Goal: Task Accomplishment & Management: Manage account settings

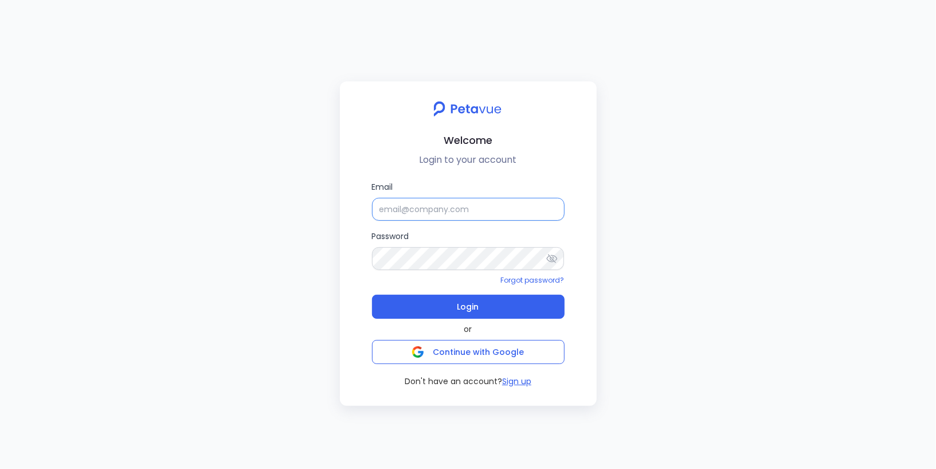
click at [393, 202] on input "Email" at bounding box center [468, 209] width 193 height 23
type input "[EMAIL_ADDRESS][DOMAIN_NAME]"
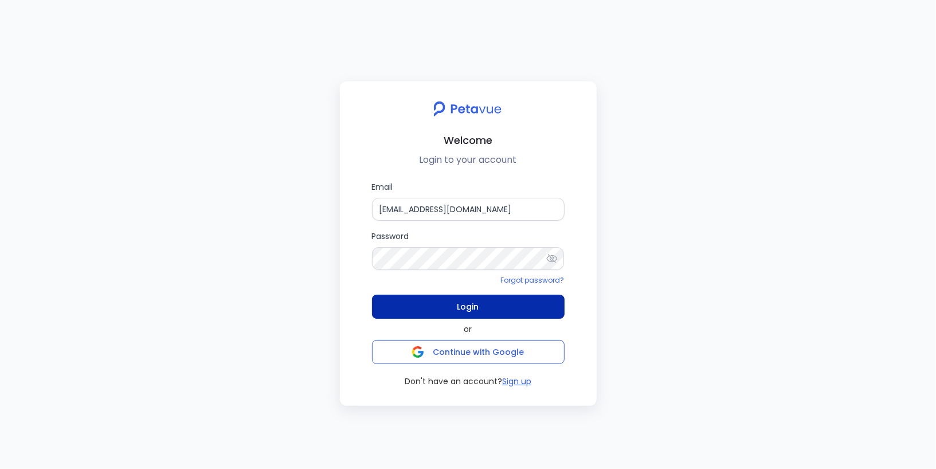
click at [457, 305] on span "Login" at bounding box center [468, 307] width 22 height 16
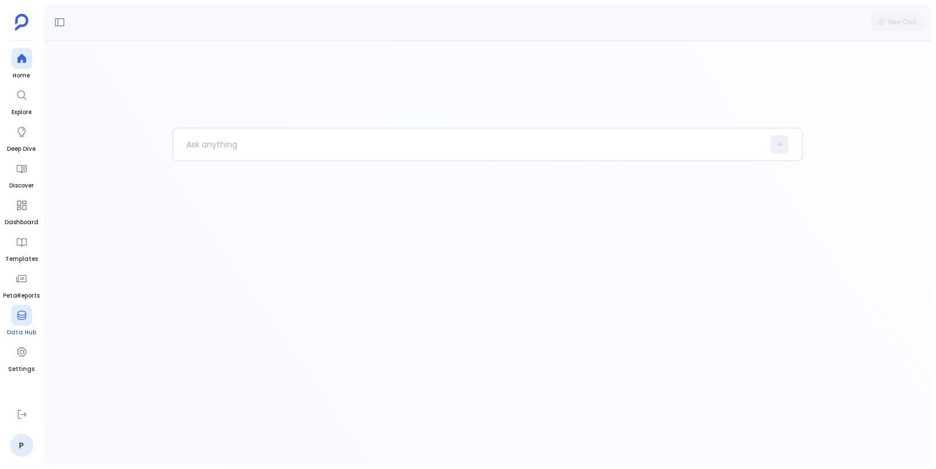
click at [22, 315] on icon at bounding box center [21, 314] width 11 height 11
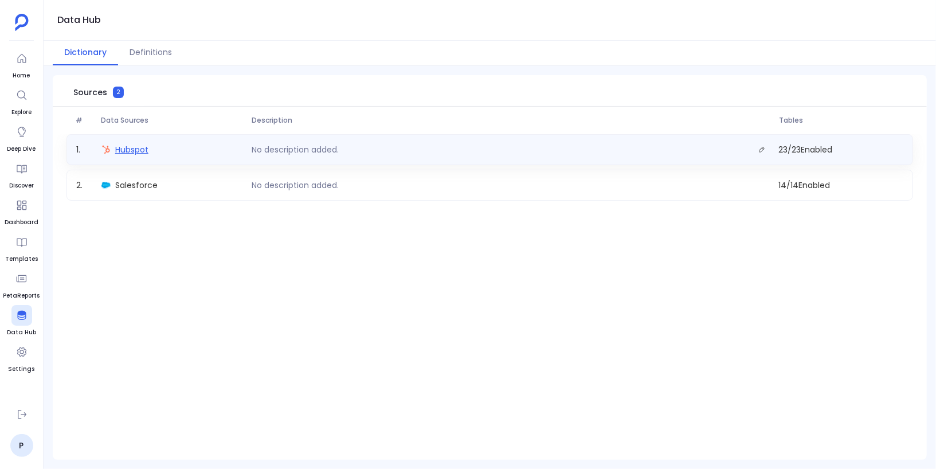
click at [135, 150] on span "Hubspot" at bounding box center [131, 149] width 33 height 11
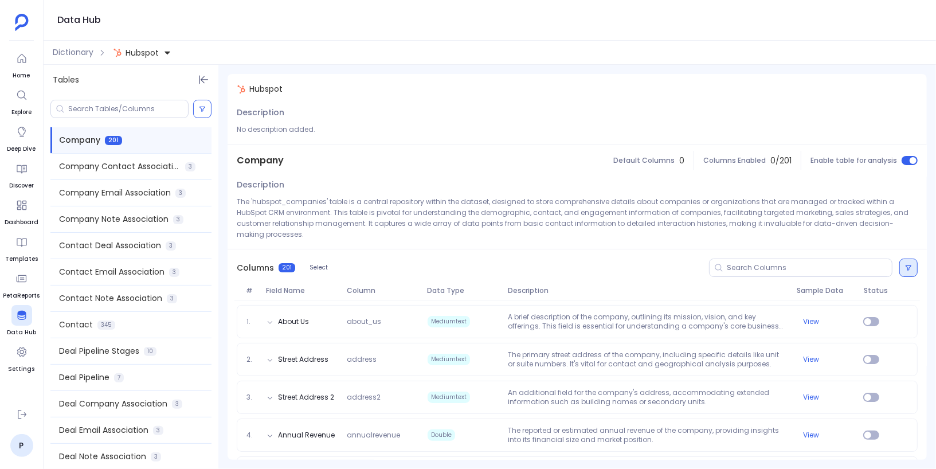
click at [909, 258] on button at bounding box center [908, 267] width 18 height 18
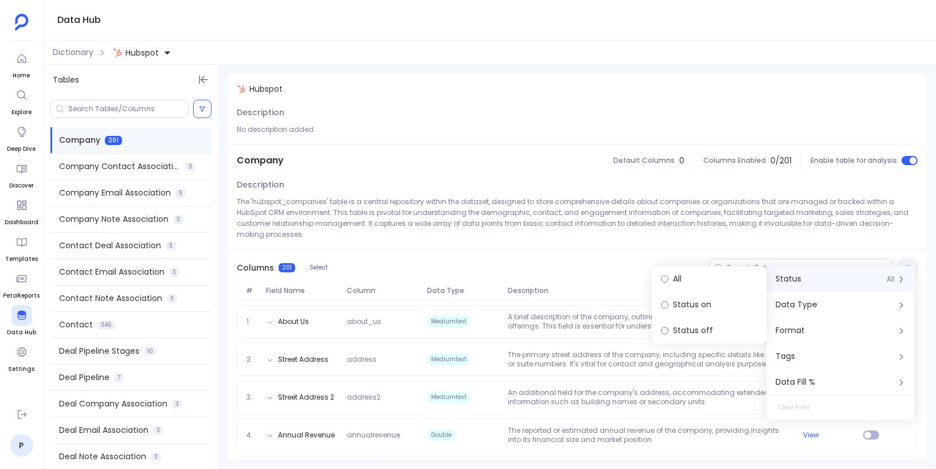
click at [445, 252] on div "Columns 201 Select" at bounding box center [576, 267] width 699 height 37
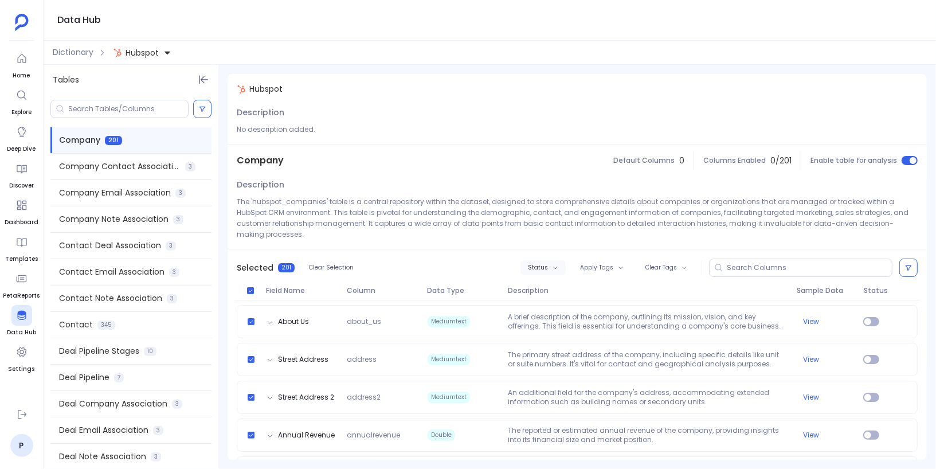
click at [552, 260] on button "Status" at bounding box center [542, 267] width 45 height 15
click at [559, 277] on label "Enable" at bounding box center [566, 277] width 85 height 26
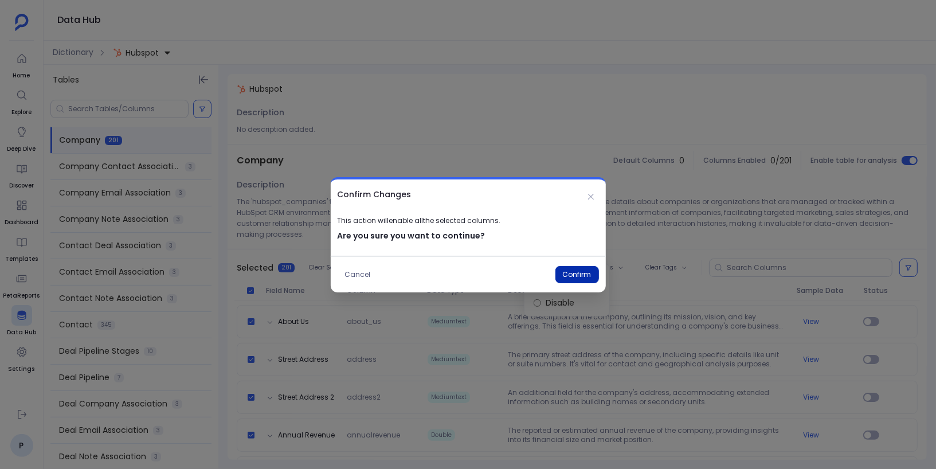
click at [572, 276] on button "Confirm" at bounding box center [577, 274] width 44 height 17
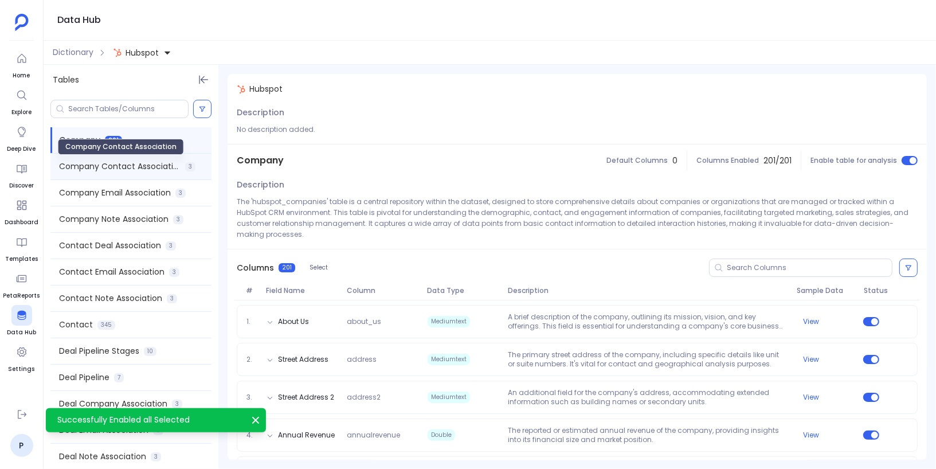
click at [151, 165] on span "Company Contact Association" at bounding box center [119, 166] width 121 height 12
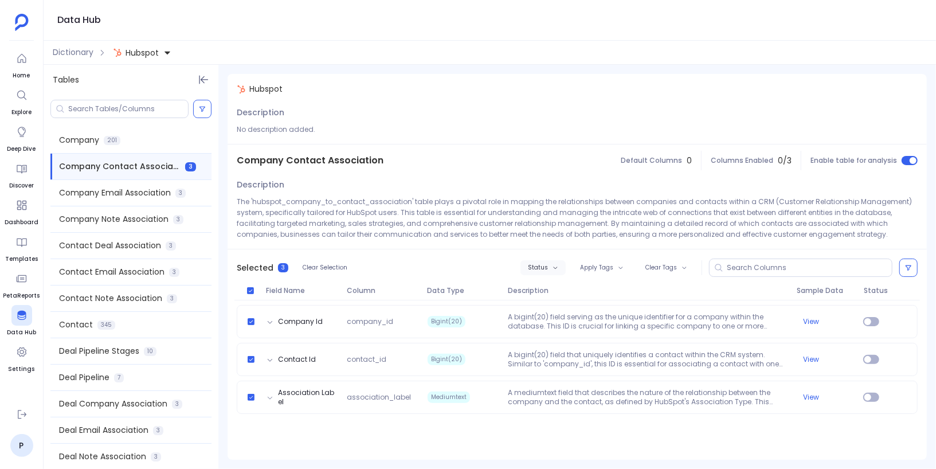
click at [545, 262] on button "Status" at bounding box center [542, 267] width 45 height 15
click at [567, 283] on label "Enable" at bounding box center [569, 288] width 85 height 26
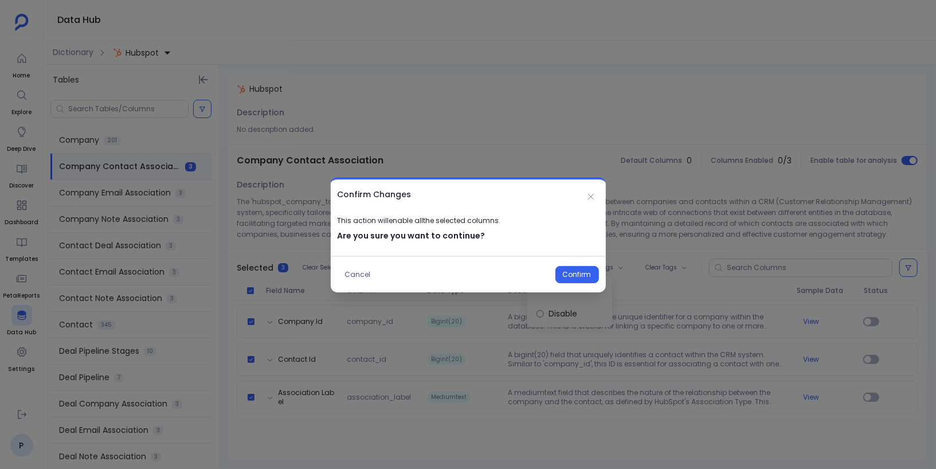
click at [574, 265] on div "Cancel Confirm" at bounding box center [468, 275] width 275 height 36
click at [575, 272] on button "Confirm" at bounding box center [577, 274] width 44 height 17
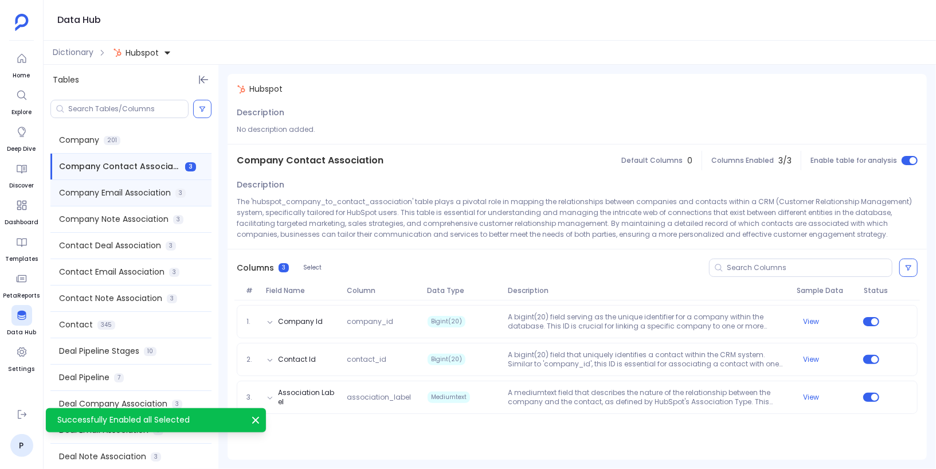
click at [162, 193] on span "Company Email Association" at bounding box center [115, 193] width 112 height 12
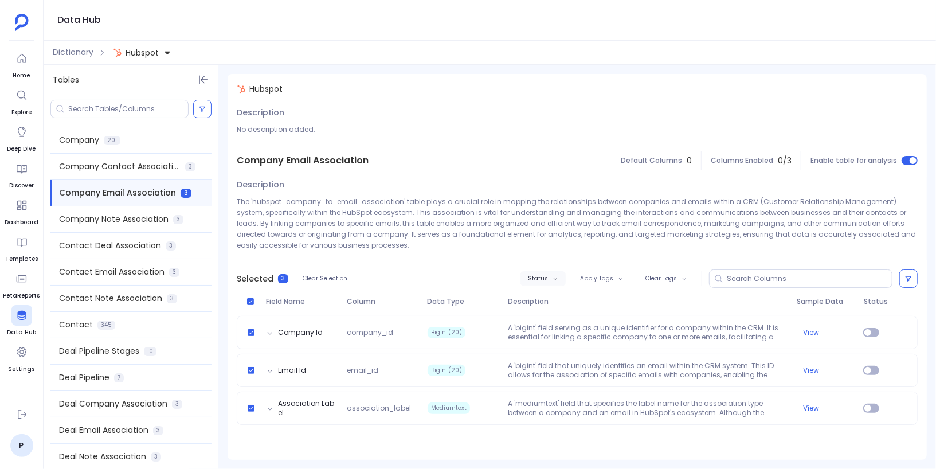
click at [543, 278] on span "Status" at bounding box center [538, 278] width 20 height 7
click at [560, 299] on label "Enable" at bounding box center [569, 299] width 85 height 26
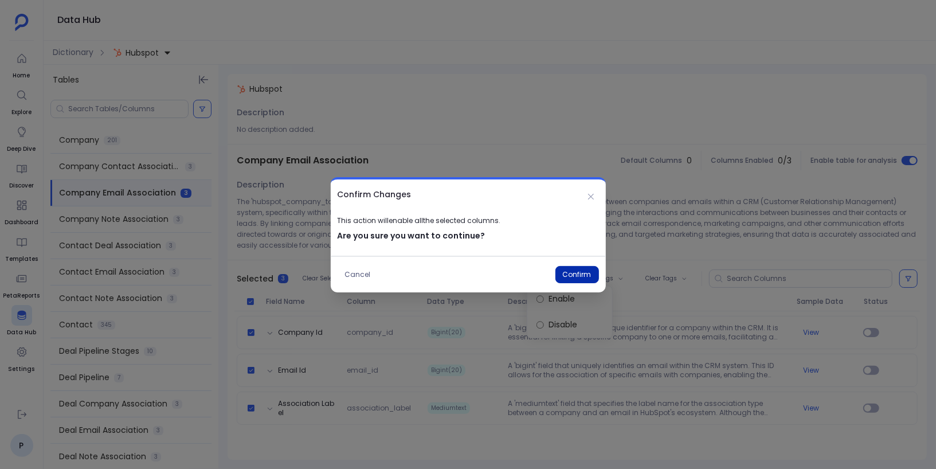
click at [575, 272] on button "Confirm" at bounding box center [577, 274] width 44 height 17
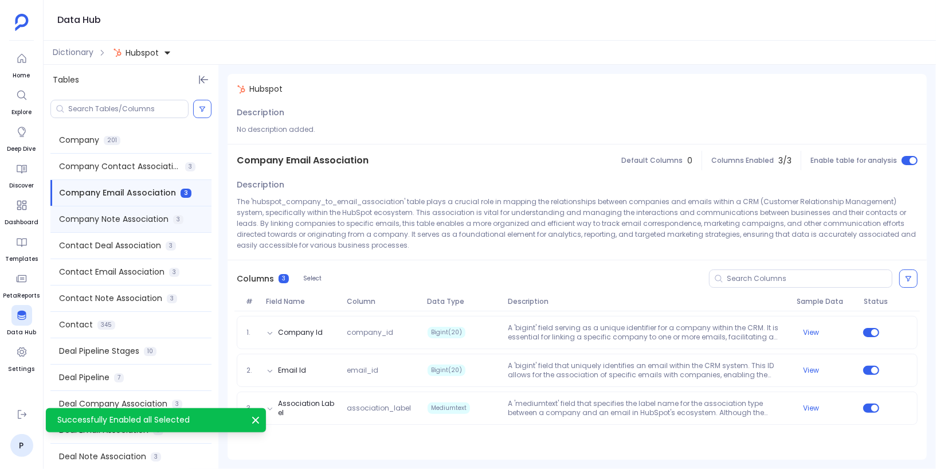
click at [146, 218] on span "Company Note Association" at bounding box center [113, 219] width 109 height 12
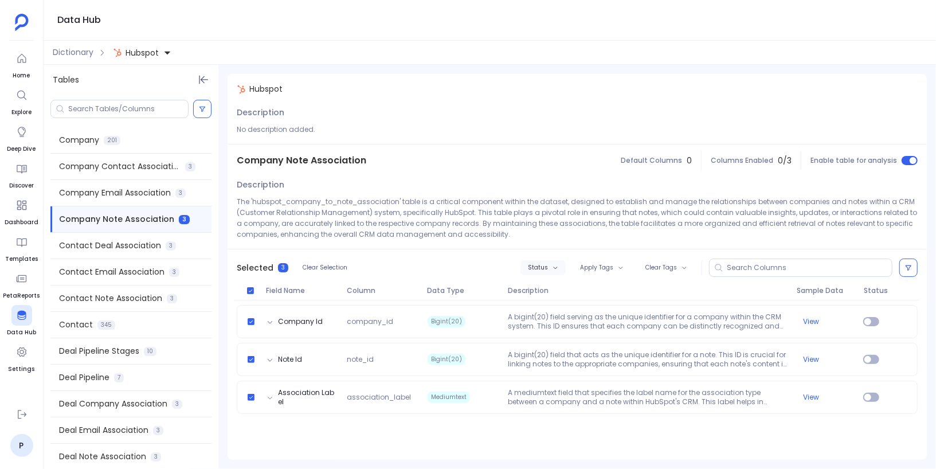
click at [543, 268] on span "Status" at bounding box center [538, 267] width 20 height 7
click at [563, 286] on label "Enable" at bounding box center [569, 288] width 85 height 26
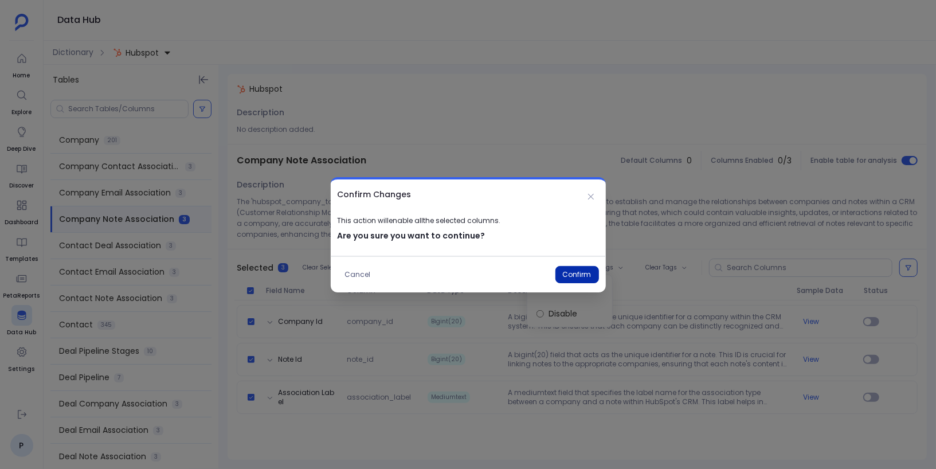
click at [574, 273] on button "Confirm" at bounding box center [577, 274] width 44 height 17
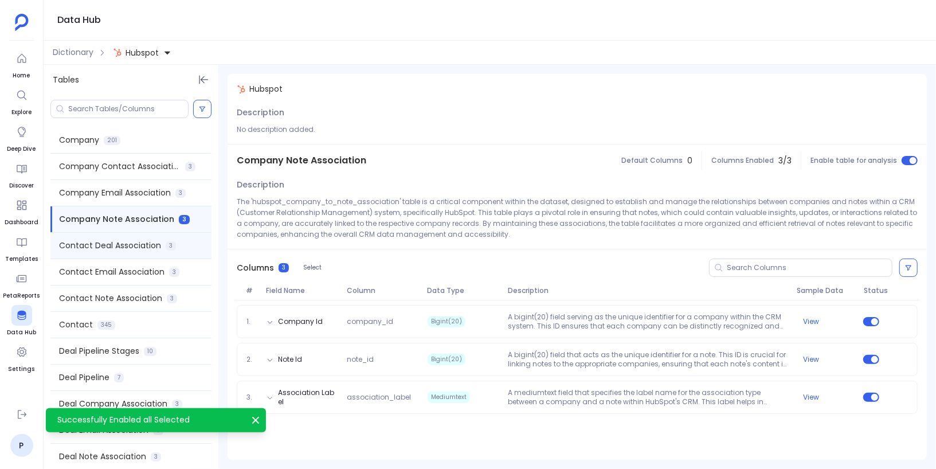
click at [155, 251] on div "Contact Deal Association 3" at bounding box center [130, 246] width 161 height 26
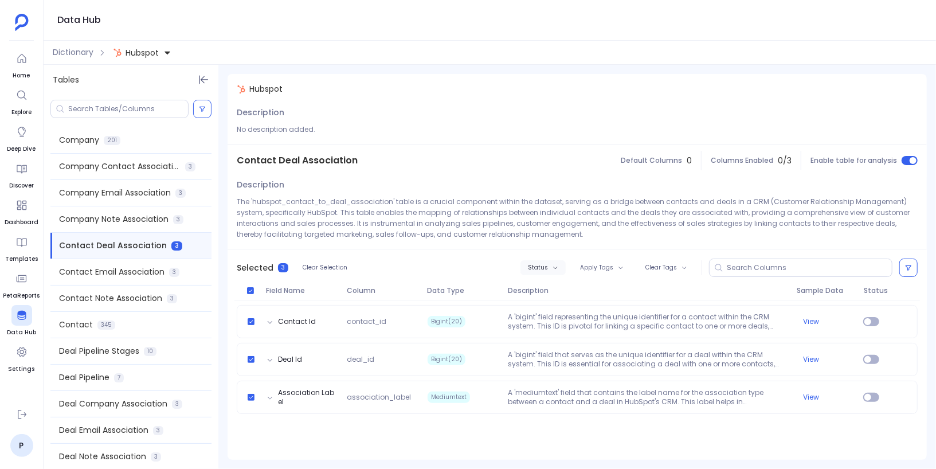
click at [535, 268] on span "Status" at bounding box center [538, 267] width 20 height 7
click at [560, 286] on label "Enable" at bounding box center [569, 288] width 85 height 26
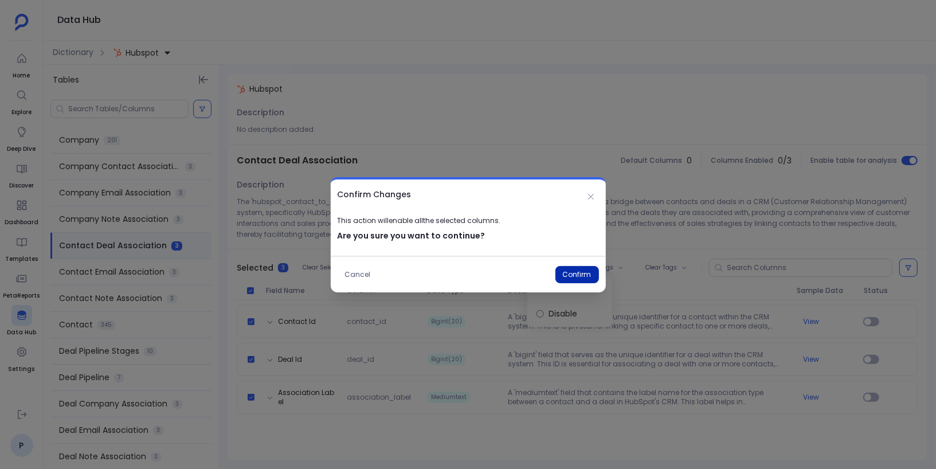
click at [577, 274] on button "Confirm" at bounding box center [577, 274] width 44 height 17
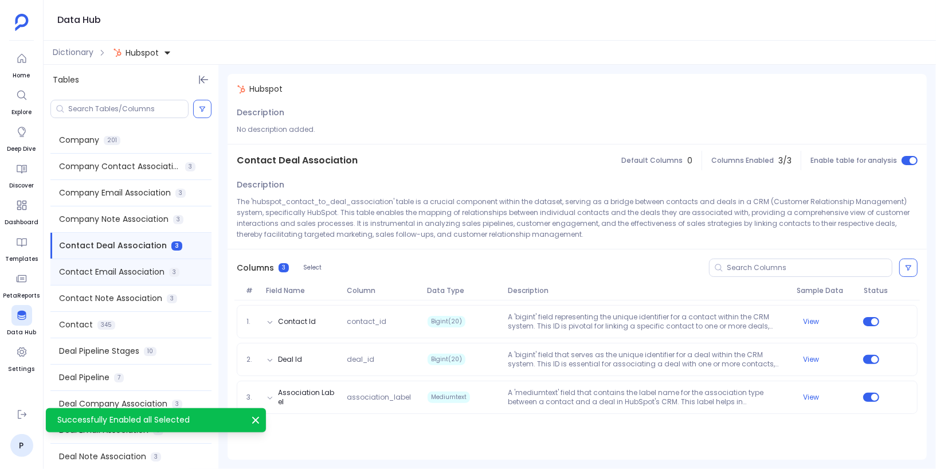
click at [150, 276] on span "Contact Email Association" at bounding box center [111, 272] width 105 height 12
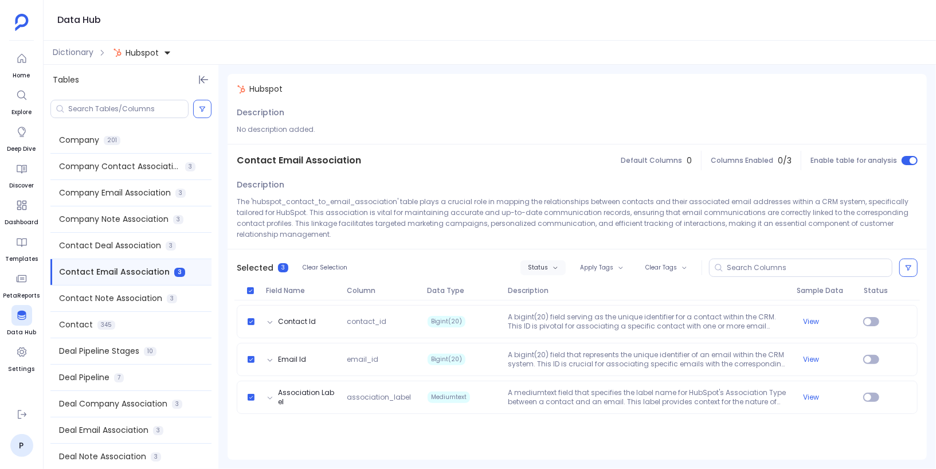
click at [547, 266] on span "Status" at bounding box center [538, 267] width 20 height 7
click at [562, 285] on label "Enable" at bounding box center [569, 288] width 85 height 26
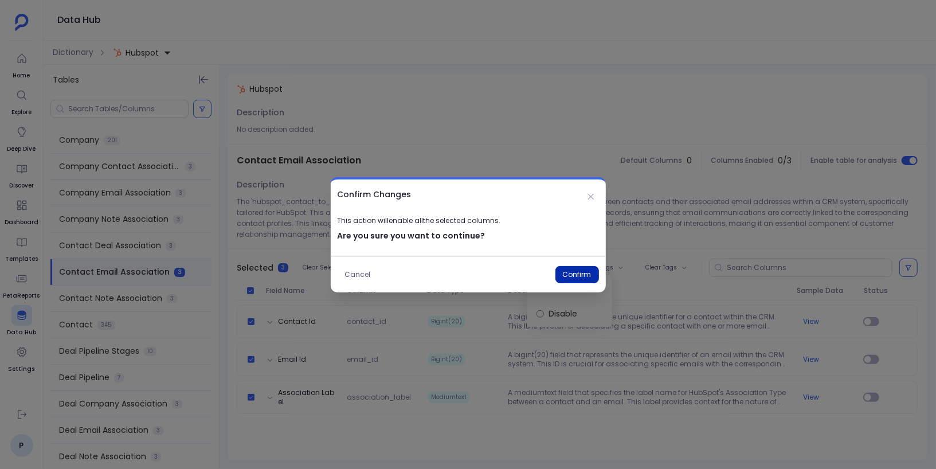
click at [576, 274] on button "Confirm" at bounding box center [577, 274] width 44 height 17
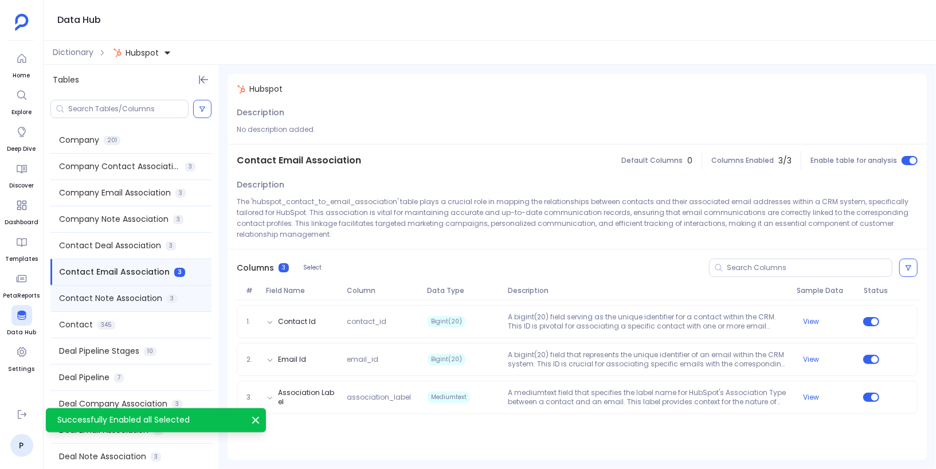
click at [141, 301] on span "Contact Note Association" at bounding box center [110, 298] width 103 height 12
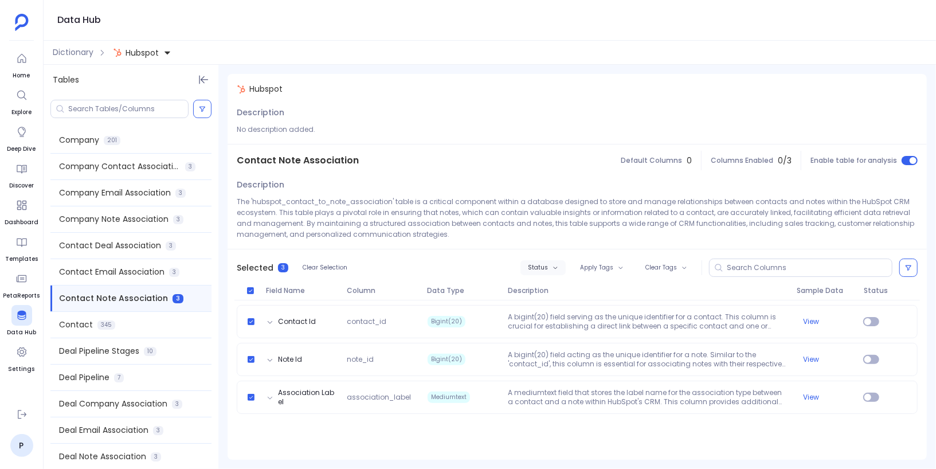
click at [547, 268] on span "Status" at bounding box center [538, 267] width 20 height 7
click at [558, 285] on label "Enable" at bounding box center [569, 288] width 85 height 26
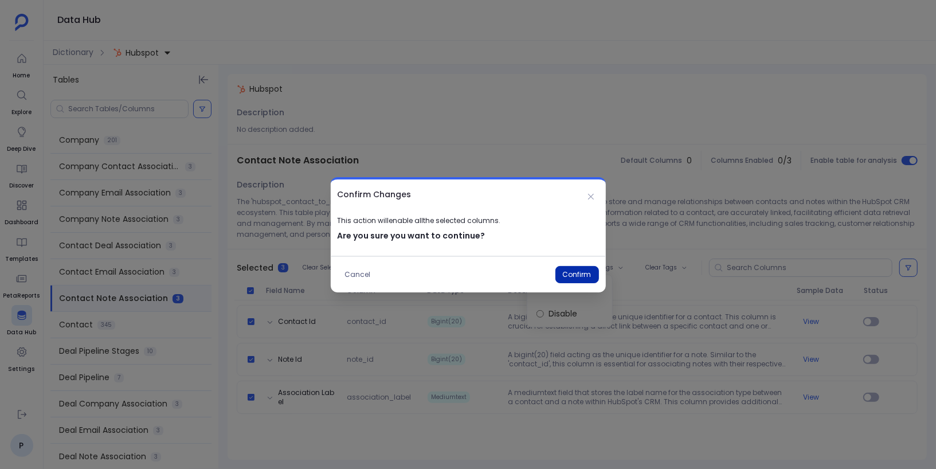
click at [576, 275] on button "Confirm" at bounding box center [577, 274] width 44 height 17
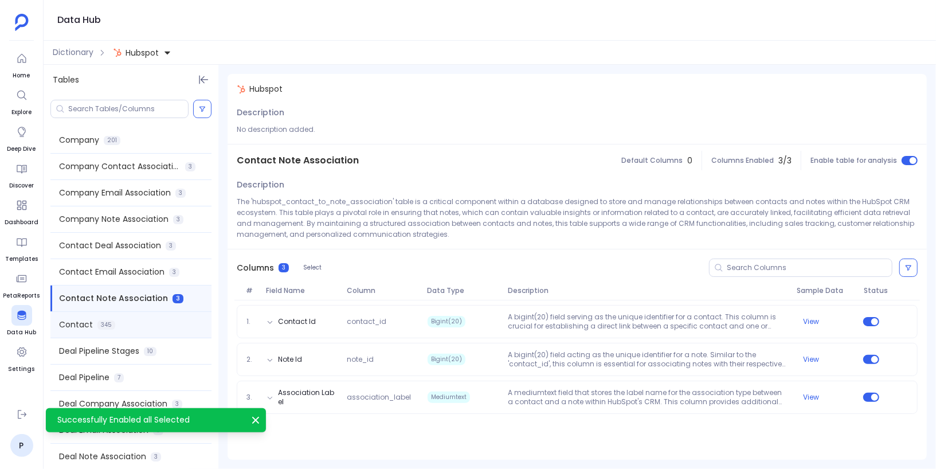
click at [142, 334] on div "Contact 345" at bounding box center [130, 325] width 161 height 26
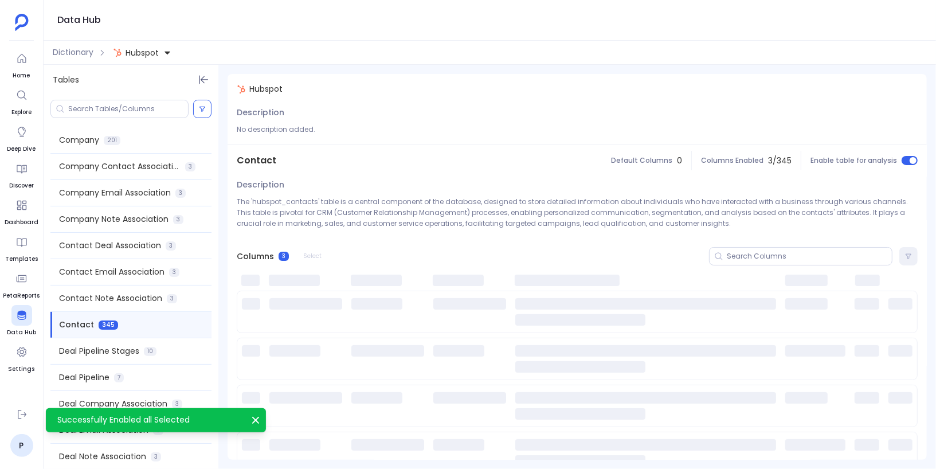
scroll to position [58, 0]
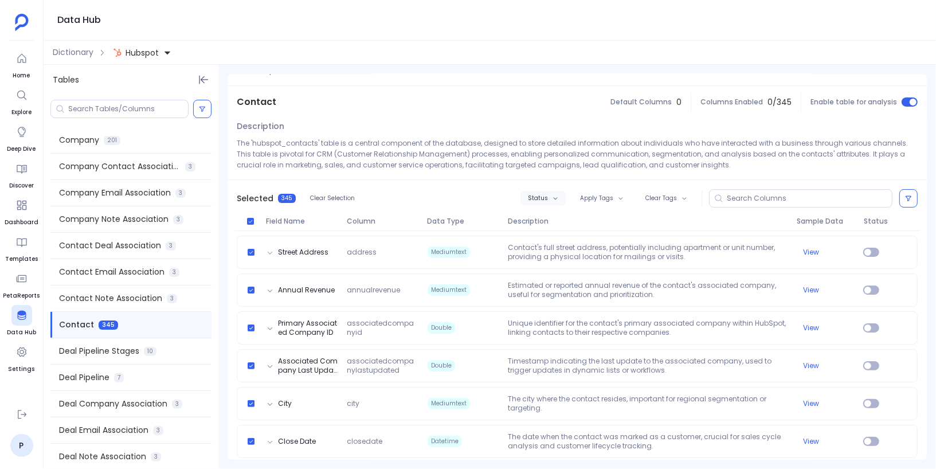
click at [540, 198] on span "Status" at bounding box center [538, 198] width 20 height 7
click at [557, 215] on label "Enable" at bounding box center [566, 219] width 85 height 26
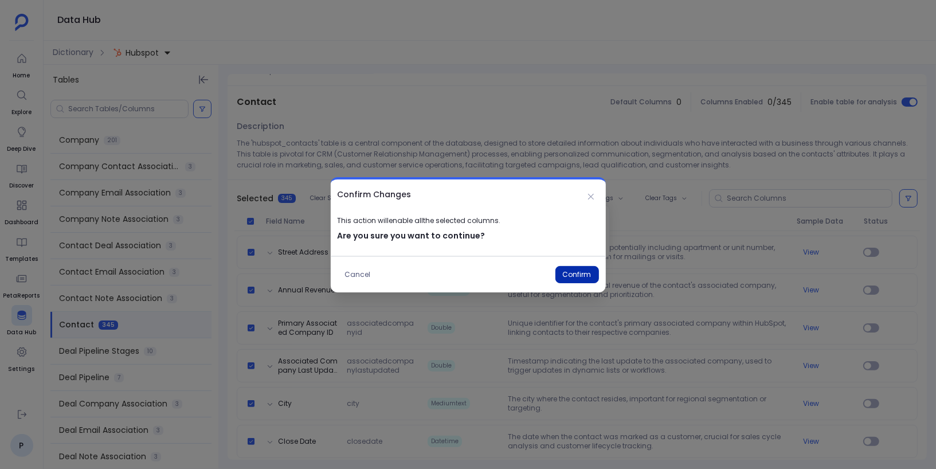
click at [573, 276] on button "Confirm" at bounding box center [577, 274] width 44 height 17
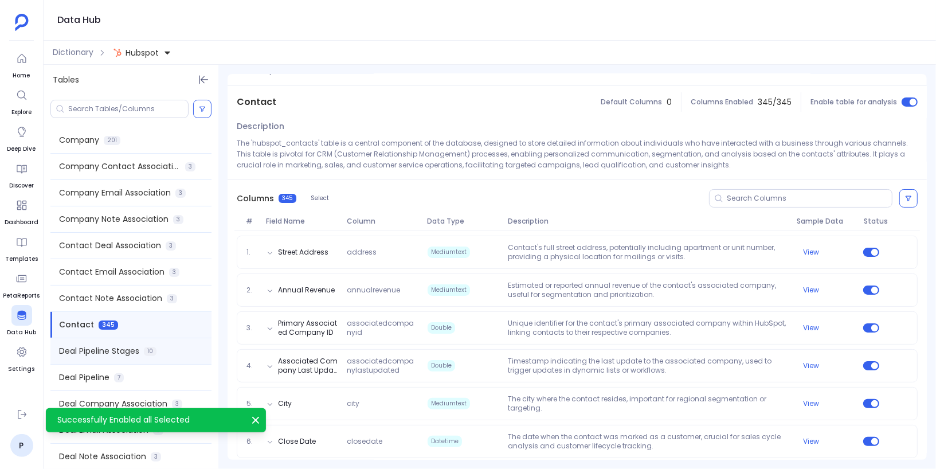
click at [143, 354] on div "Deal Pipeline Stages 10" at bounding box center [130, 351] width 161 height 26
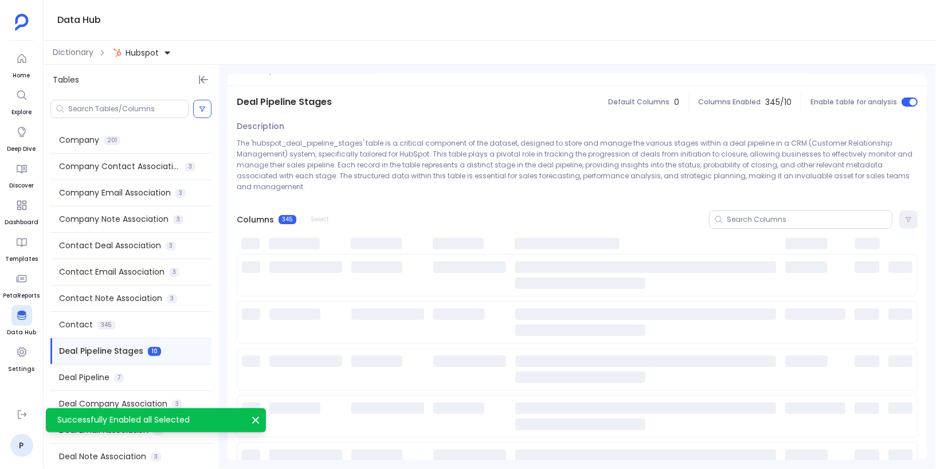
scroll to position [0, 0]
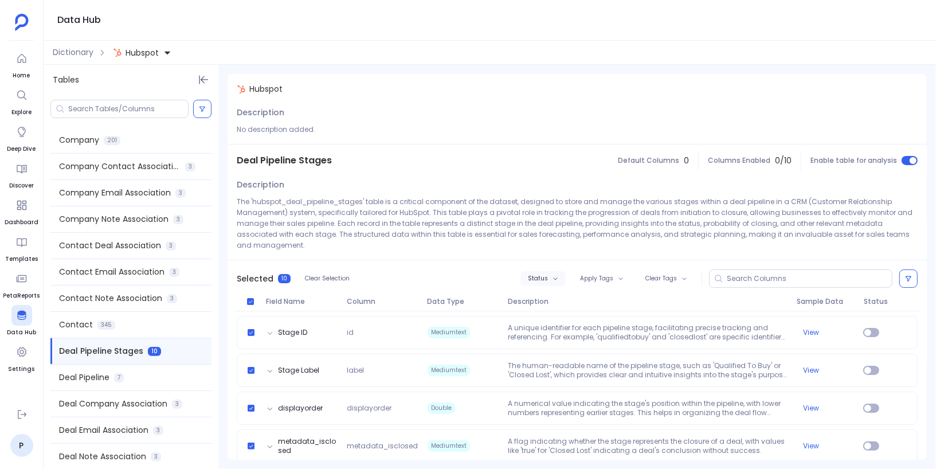
click at [541, 278] on span "Status" at bounding box center [538, 278] width 20 height 7
click at [563, 297] on label "Enable" at bounding box center [566, 299] width 85 height 26
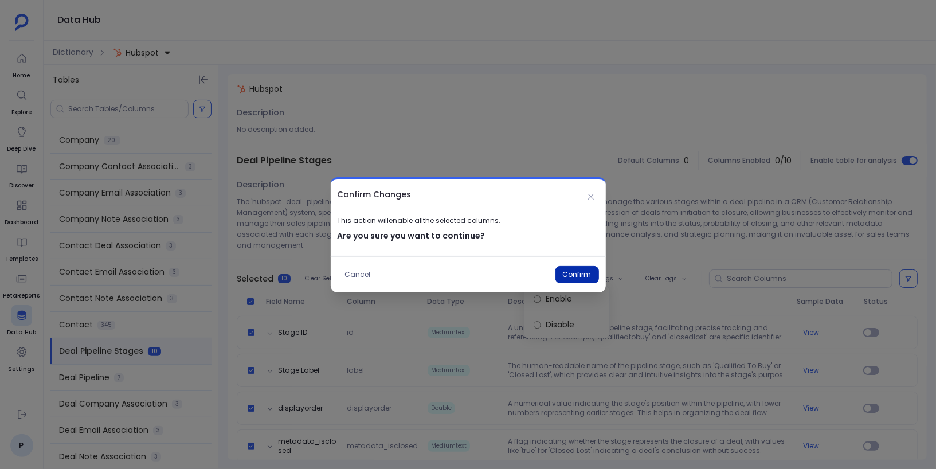
click at [571, 275] on button "Confirm" at bounding box center [577, 274] width 44 height 17
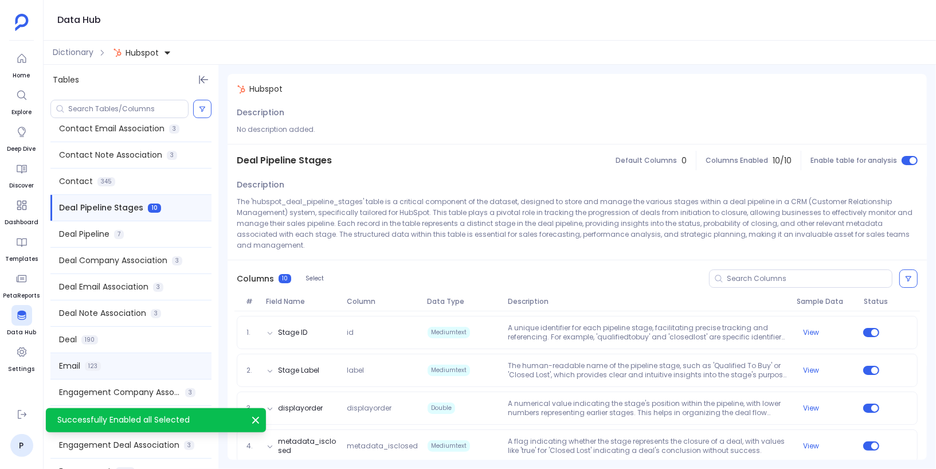
scroll to position [154, 0]
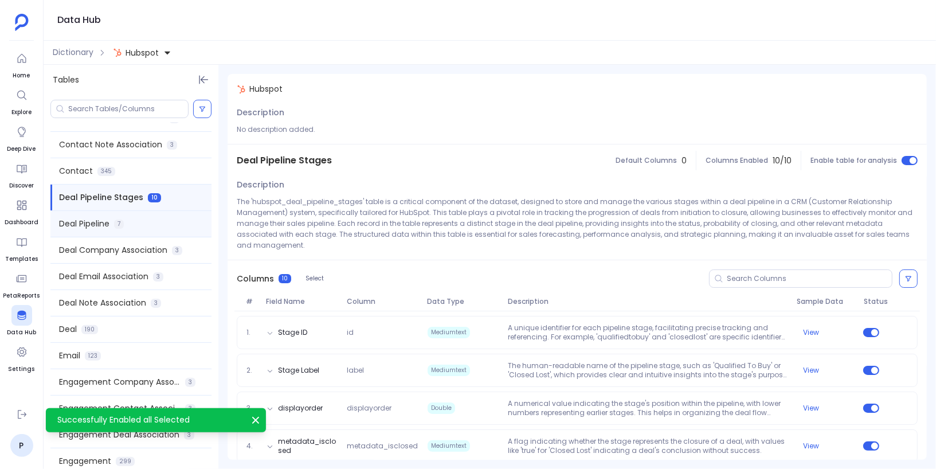
click at [150, 227] on div "Deal Pipeline 7" at bounding box center [130, 224] width 161 height 26
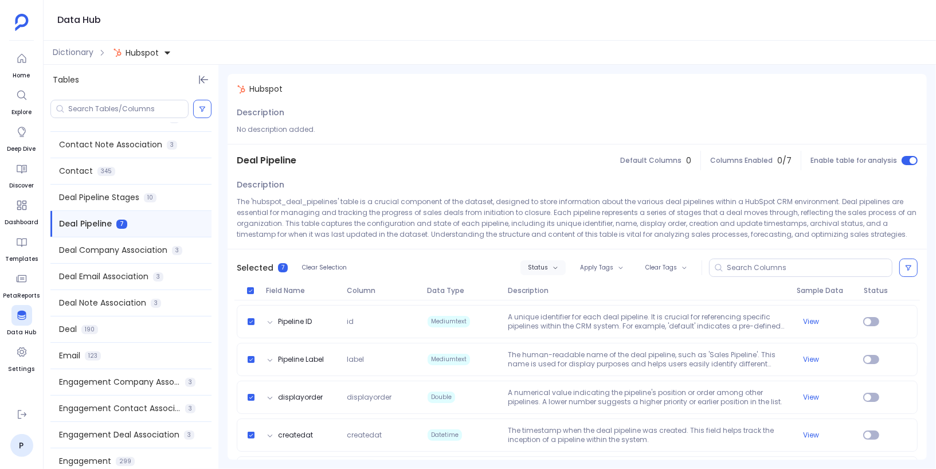
click at [549, 266] on button "Status" at bounding box center [542, 267] width 45 height 15
click at [558, 286] on label "Enable" at bounding box center [566, 288] width 85 height 26
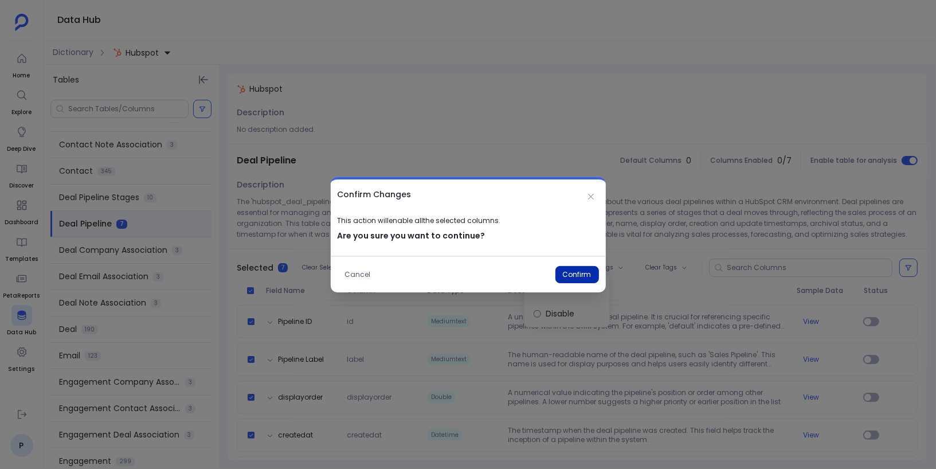
click at [579, 273] on button "Confirm" at bounding box center [577, 274] width 44 height 17
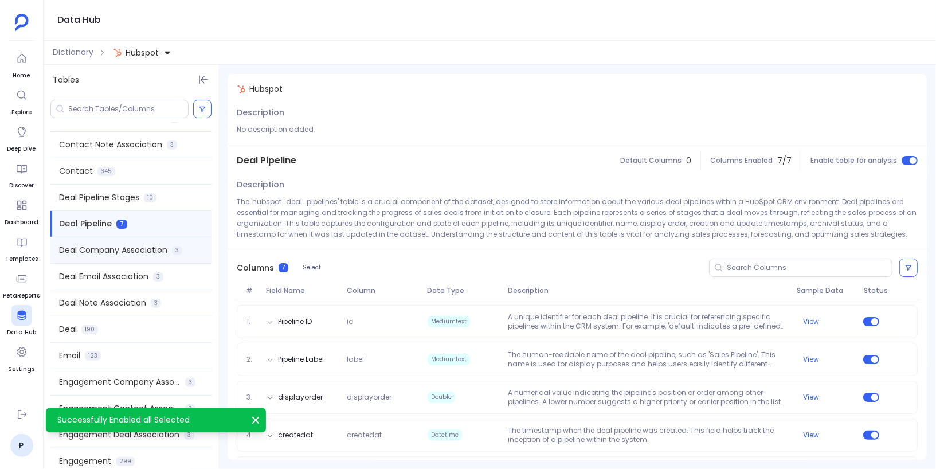
click at [146, 253] on span "Deal Company Association" at bounding box center [113, 250] width 108 height 12
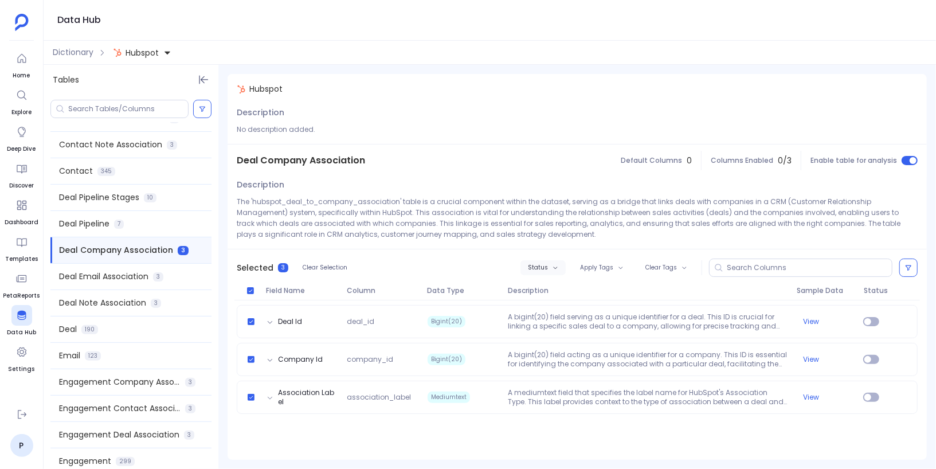
click at [547, 265] on span "Status" at bounding box center [538, 267] width 20 height 7
click at [567, 282] on label "Enable" at bounding box center [569, 288] width 85 height 26
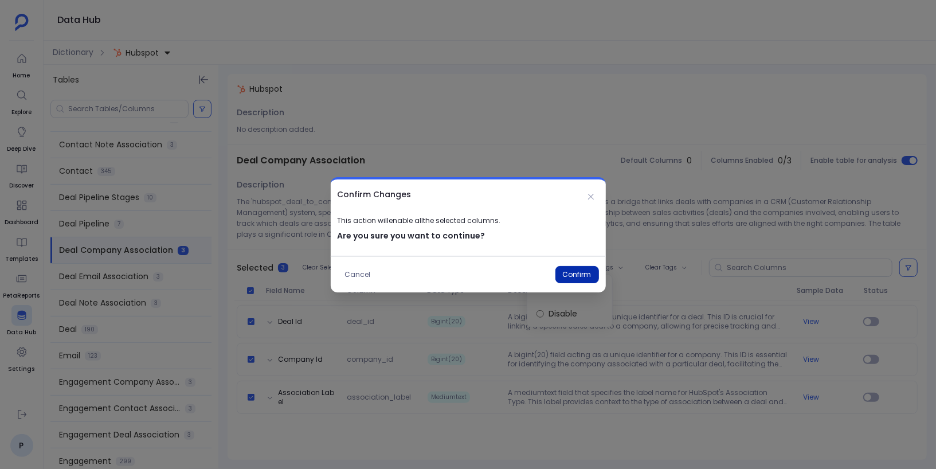
click at [576, 270] on button "Confirm" at bounding box center [577, 274] width 44 height 17
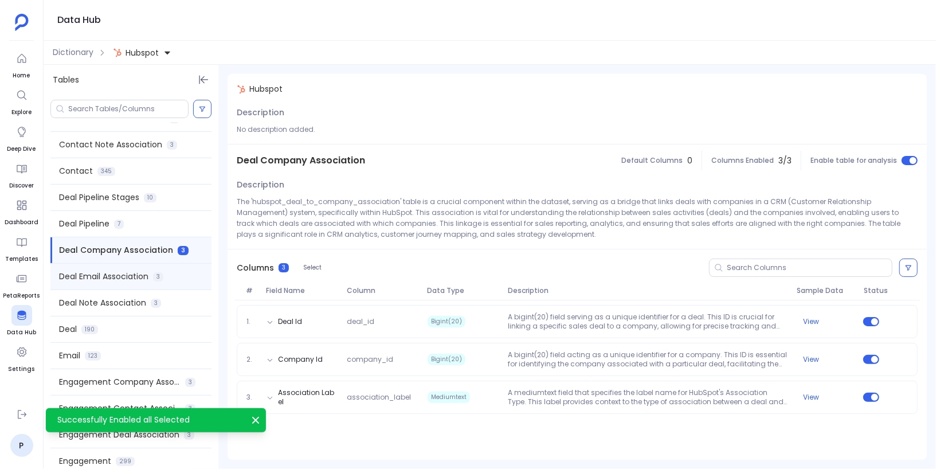
click at [161, 278] on span "3" at bounding box center [158, 276] width 10 height 9
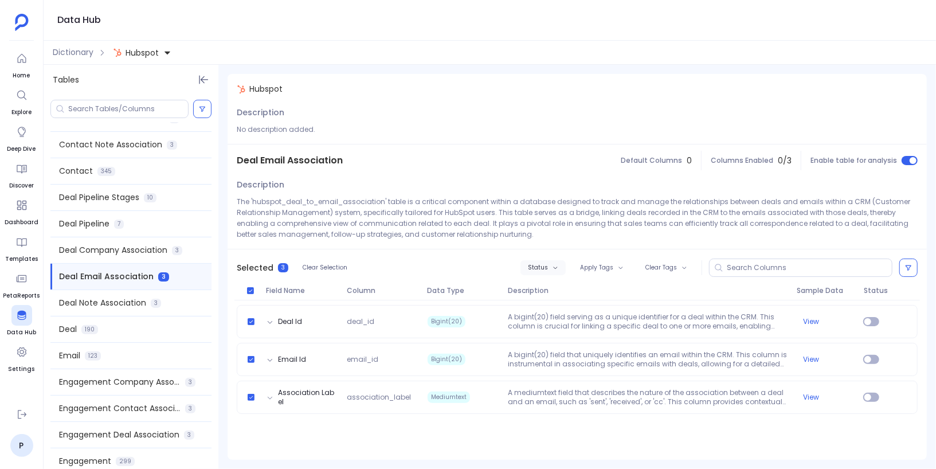
click at [540, 270] on span "Status" at bounding box center [538, 267] width 20 height 7
click at [559, 285] on label "Enable" at bounding box center [569, 288] width 85 height 26
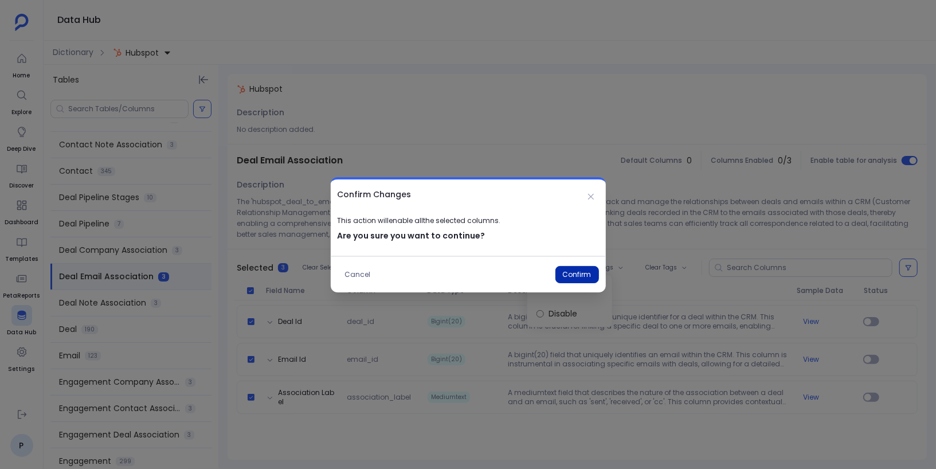
click at [568, 272] on button "Confirm" at bounding box center [577, 274] width 44 height 17
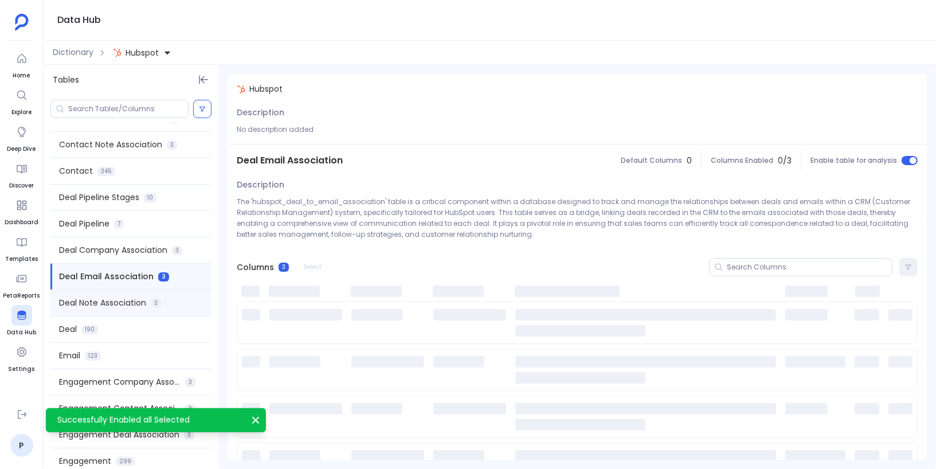
click at [131, 304] on span "Deal Note Association" at bounding box center [102, 303] width 87 height 12
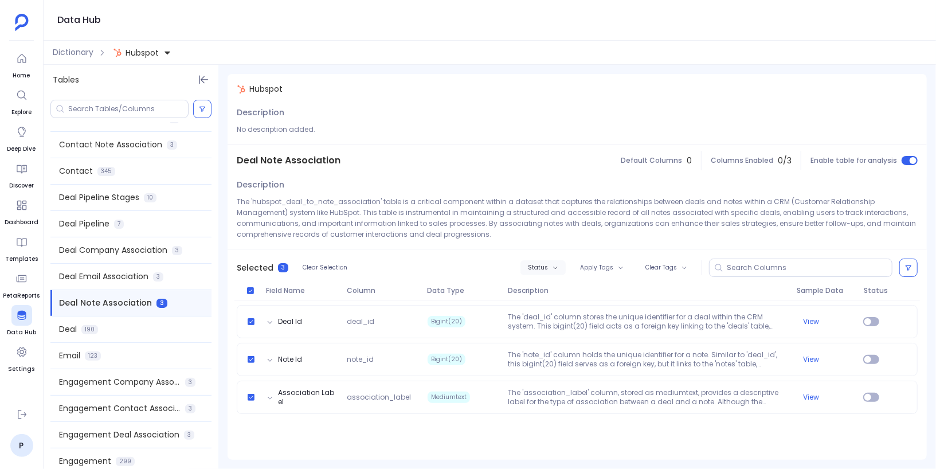
click at [543, 266] on span "Status" at bounding box center [538, 267] width 20 height 7
click at [560, 284] on label "Enable" at bounding box center [569, 288] width 85 height 26
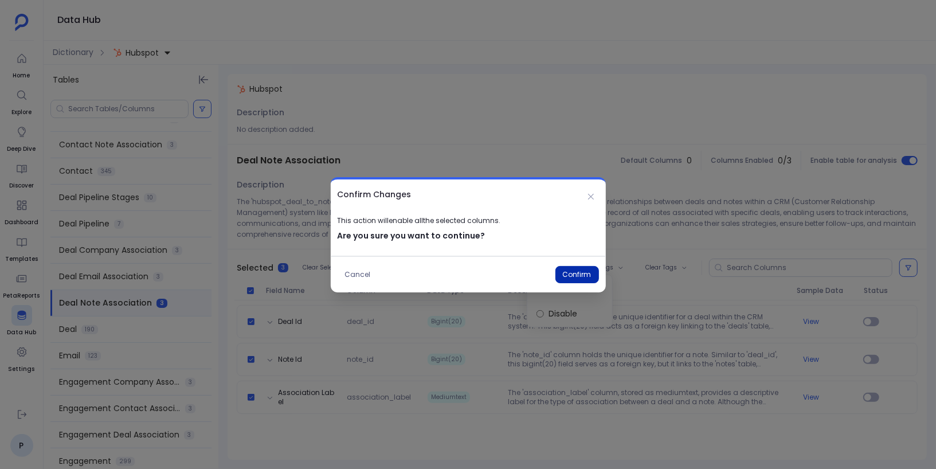
click at [582, 272] on button "Confirm" at bounding box center [577, 274] width 44 height 17
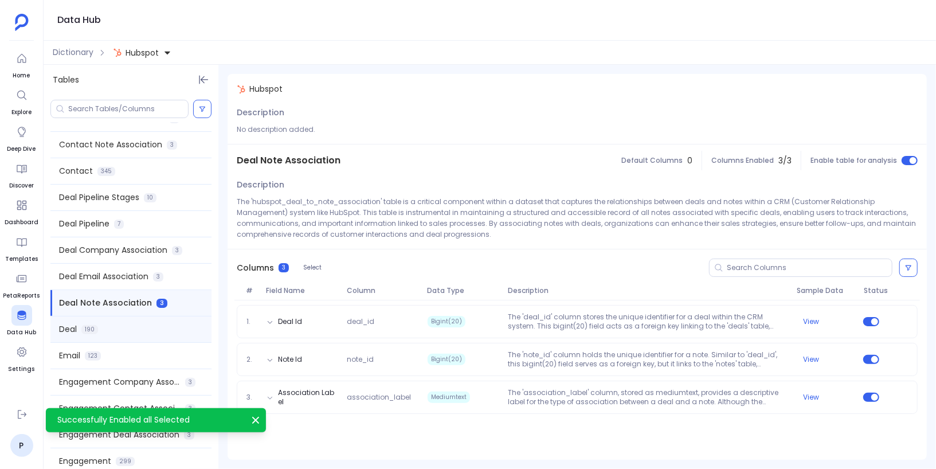
click at [146, 334] on div "Deal 190" at bounding box center [130, 329] width 161 height 26
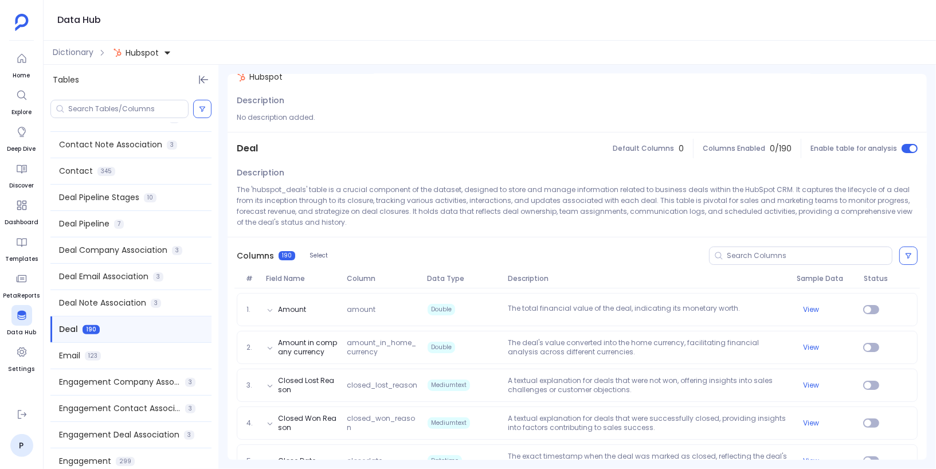
scroll to position [22, 0]
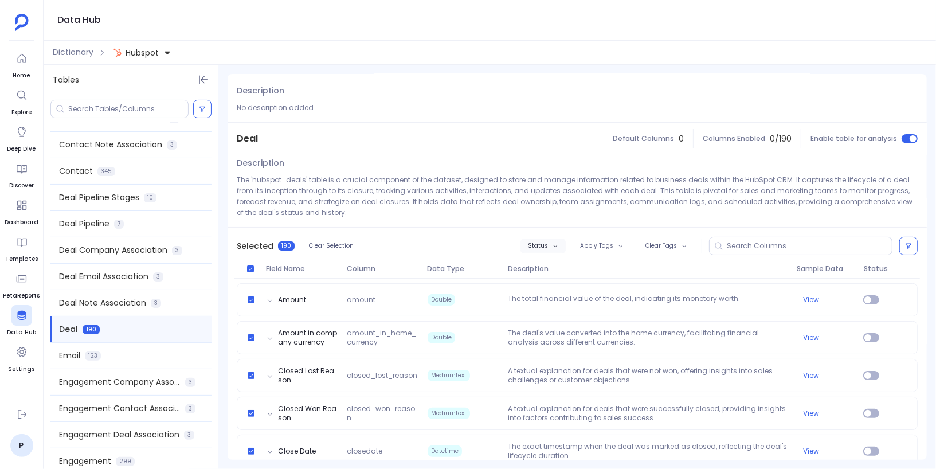
click at [551, 248] on button "Status" at bounding box center [542, 245] width 45 height 15
click at [564, 263] on label "Enable" at bounding box center [566, 266] width 85 height 26
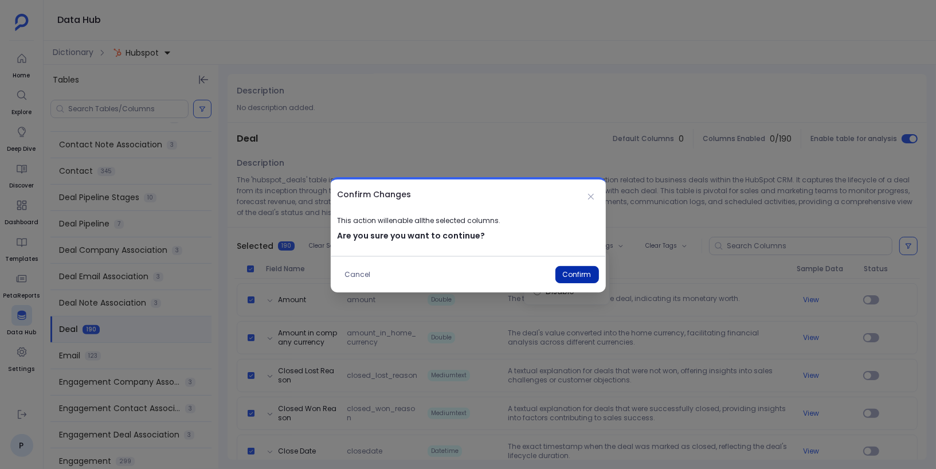
click at [568, 273] on button "Confirm" at bounding box center [577, 274] width 44 height 17
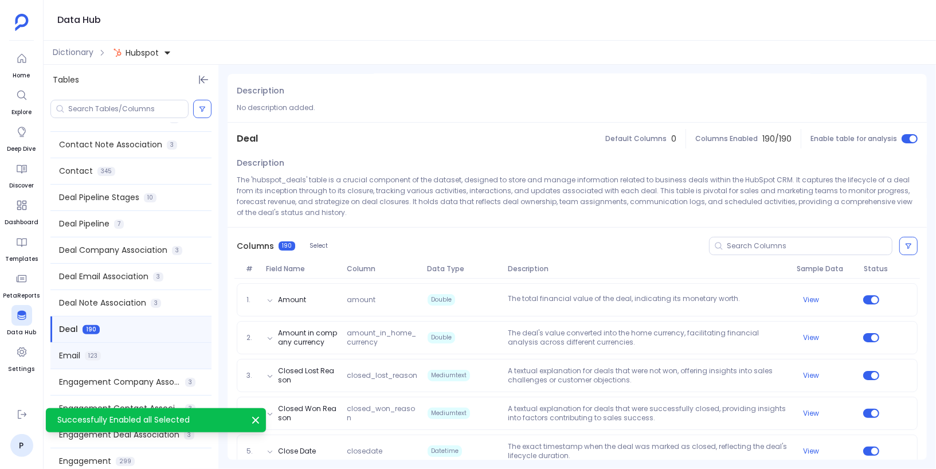
click at [144, 357] on div "Email 123" at bounding box center [130, 356] width 161 height 26
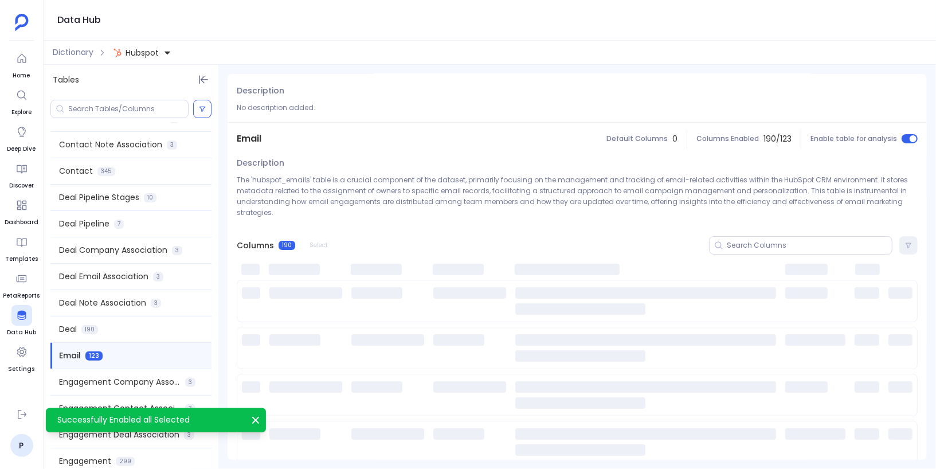
scroll to position [0, 0]
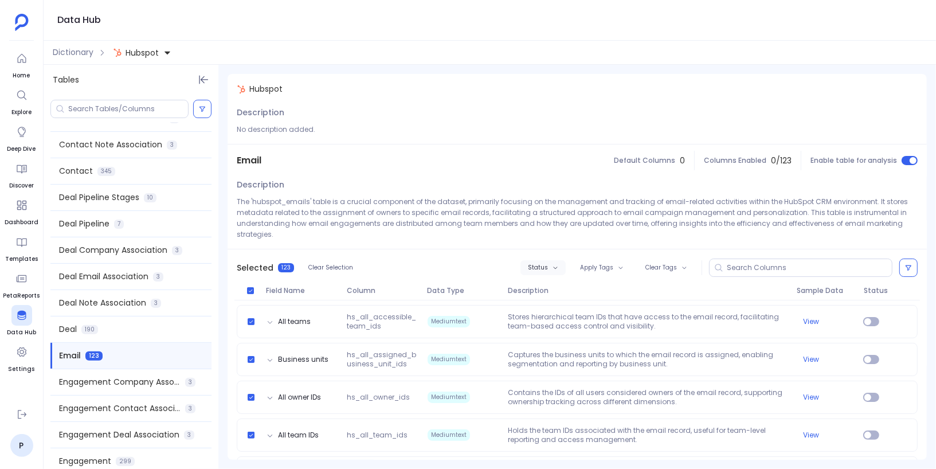
click at [544, 262] on button "Status" at bounding box center [542, 267] width 45 height 15
click at [564, 284] on label "Enable" at bounding box center [566, 288] width 85 height 26
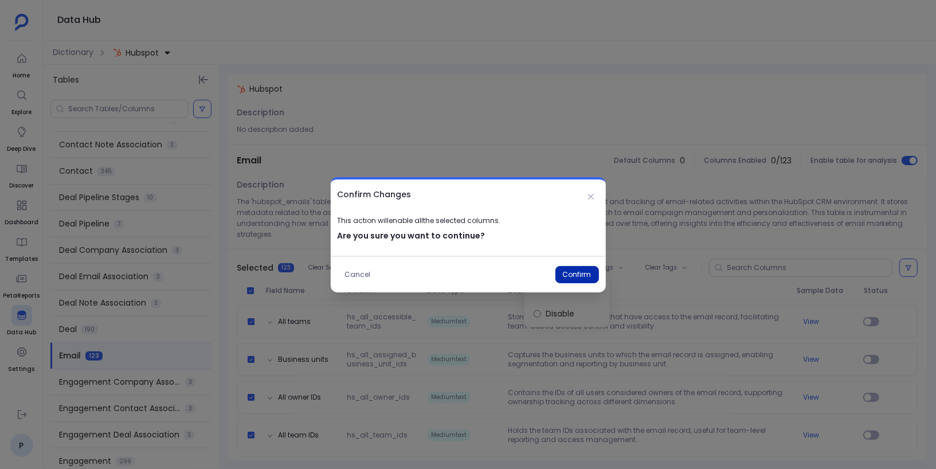
click at [577, 277] on button "Confirm" at bounding box center [577, 274] width 44 height 17
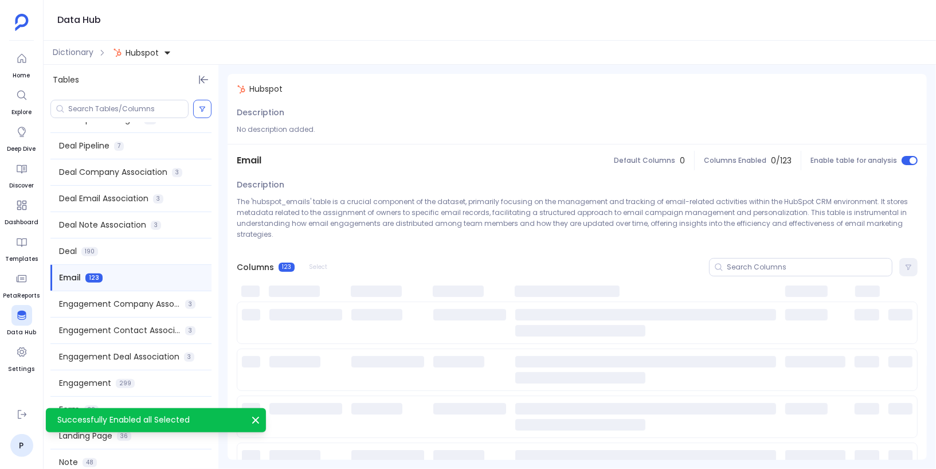
scroll to position [268, 0]
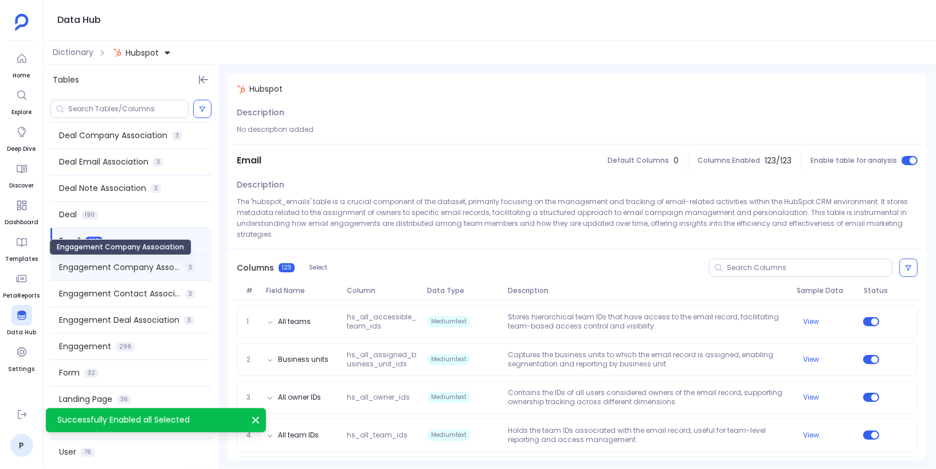
click at [144, 267] on span "Engagement Company Association" at bounding box center [119, 267] width 121 height 12
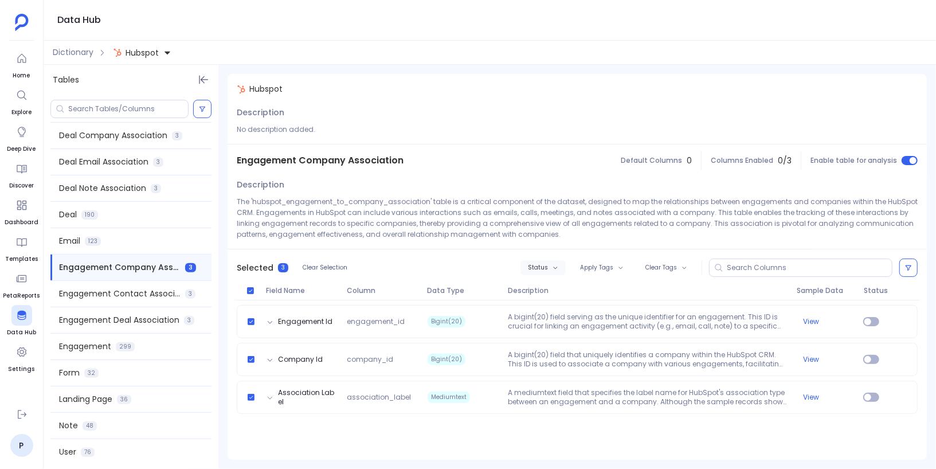
click at [546, 265] on span "Status" at bounding box center [538, 267] width 20 height 7
click at [570, 287] on label "Enable" at bounding box center [569, 288] width 85 height 26
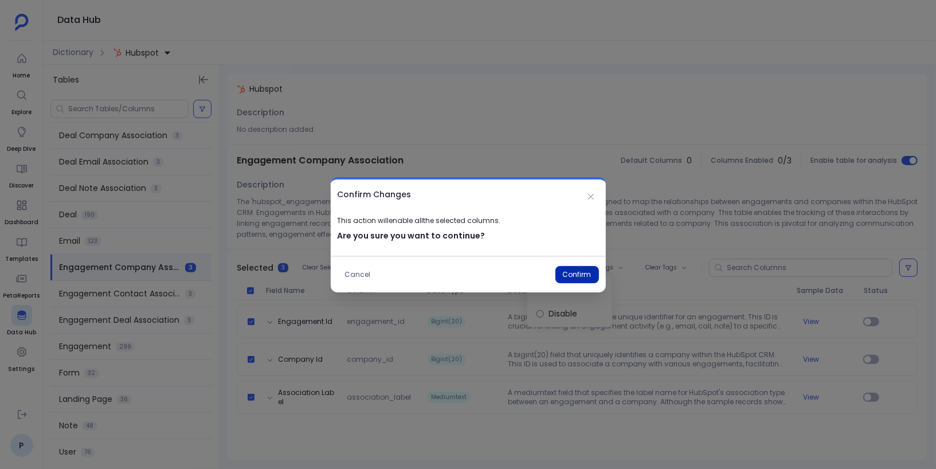
click at [583, 273] on button "Confirm" at bounding box center [577, 274] width 44 height 17
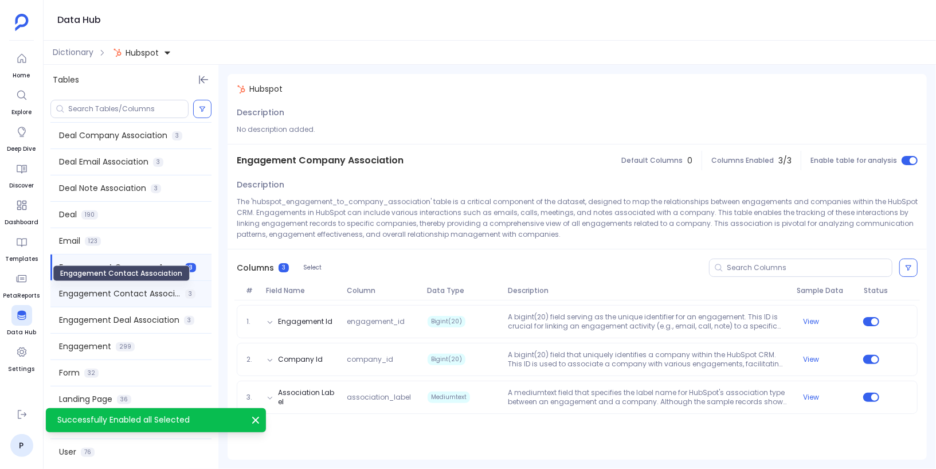
click at [144, 294] on span "Engagement Contact Association" at bounding box center [119, 294] width 121 height 12
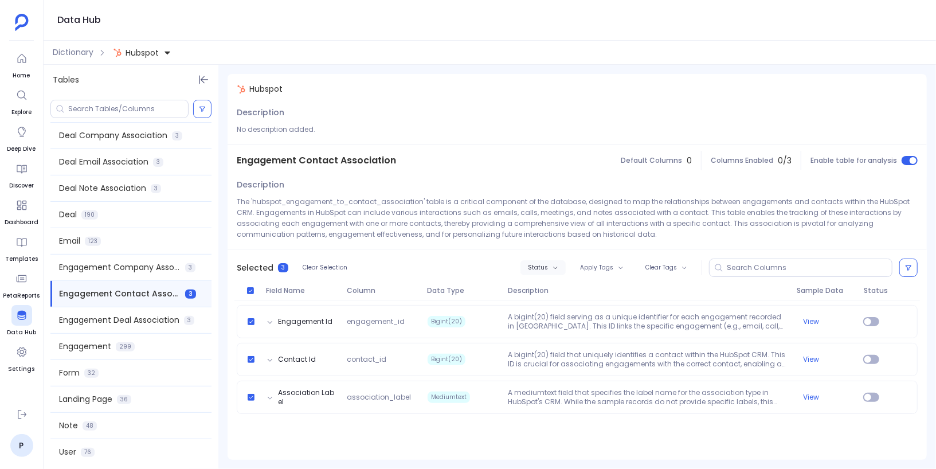
click at [542, 269] on span "Status" at bounding box center [538, 267] width 20 height 7
click at [558, 287] on label "Enable" at bounding box center [569, 288] width 85 height 26
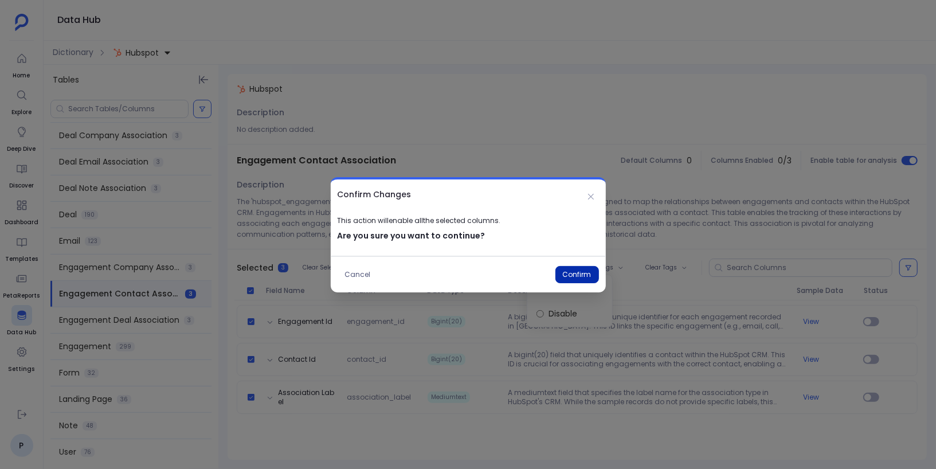
click at [575, 273] on button "Confirm" at bounding box center [577, 274] width 44 height 17
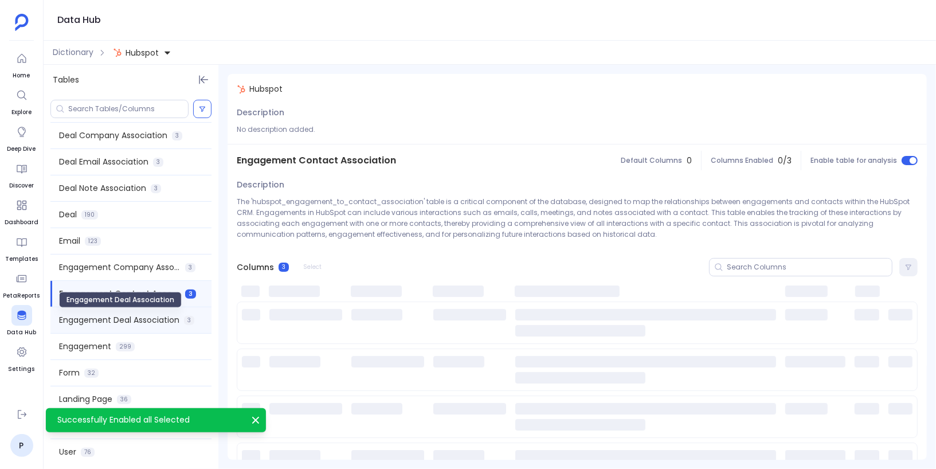
click at [156, 323] on span "Engagement Deal Association" at bounding box center [119, 320] width 120 height 12
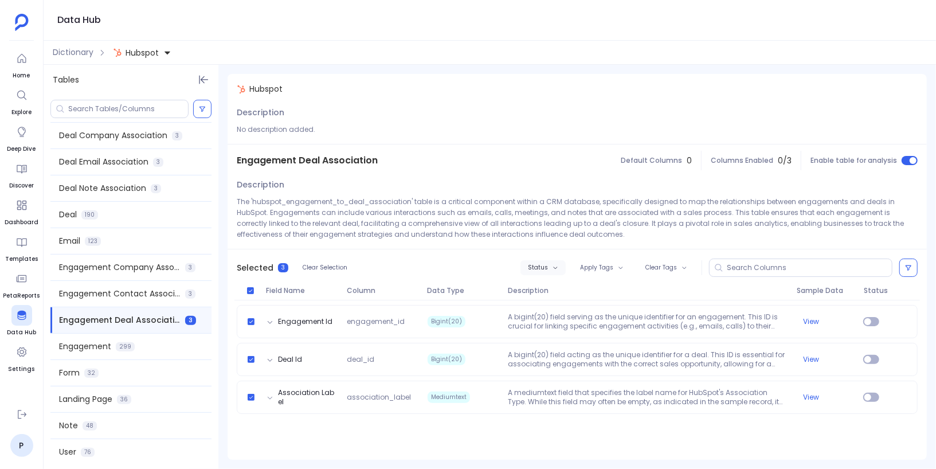
click at [548, 266] on span "Status" at bounding box center [538, 267] width 20 height 7
click at [564, 283] on label "Enable" at bounding box center [569, 288] width 85 height 26
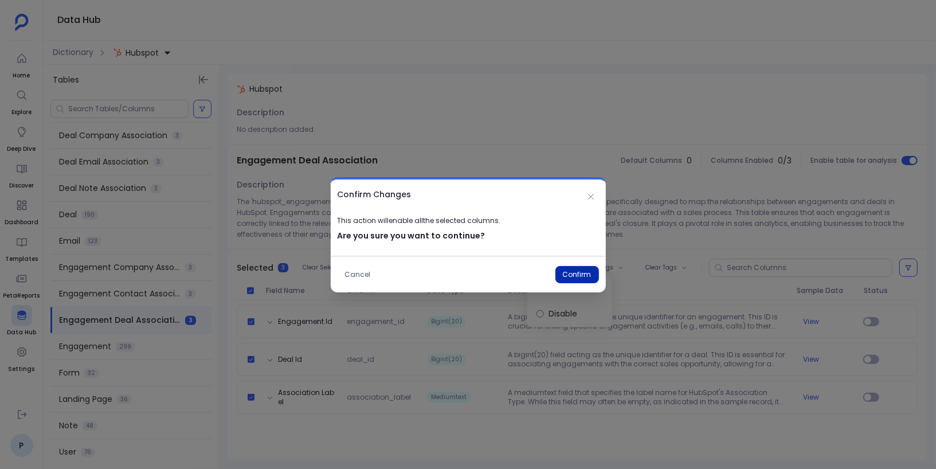
click at [572, 271] on button "Confirm" at bounding box center [577, 274] width 44 height 17
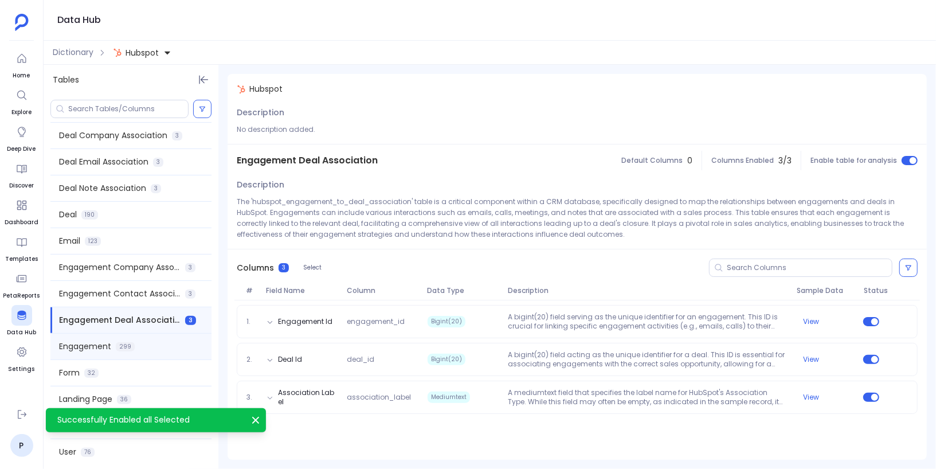
click at [150, 351] on div "Engagement 299" at bounding box center [130, 346] width 161 height 26
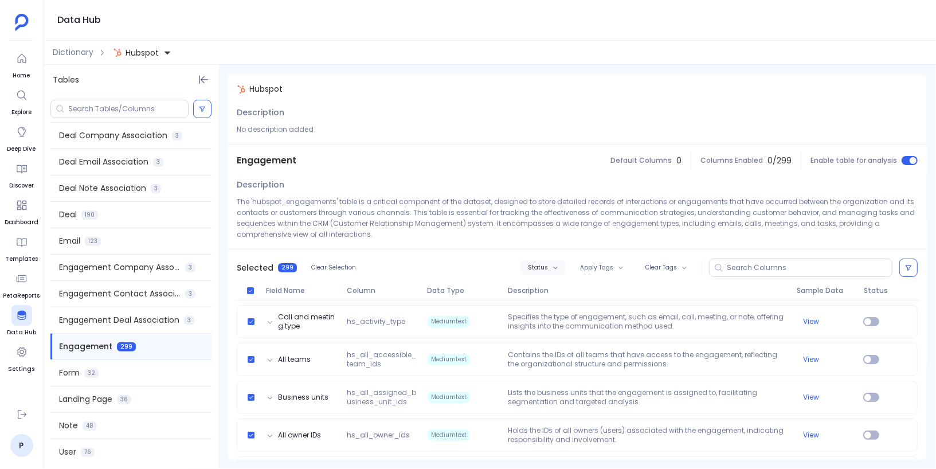
click at [541, 266] on span "Status" at bounding box center [538, 267] width 20 height 7
click at [555, 286] on label "Enable" at bounding box center [566, 288] width 85 height 26
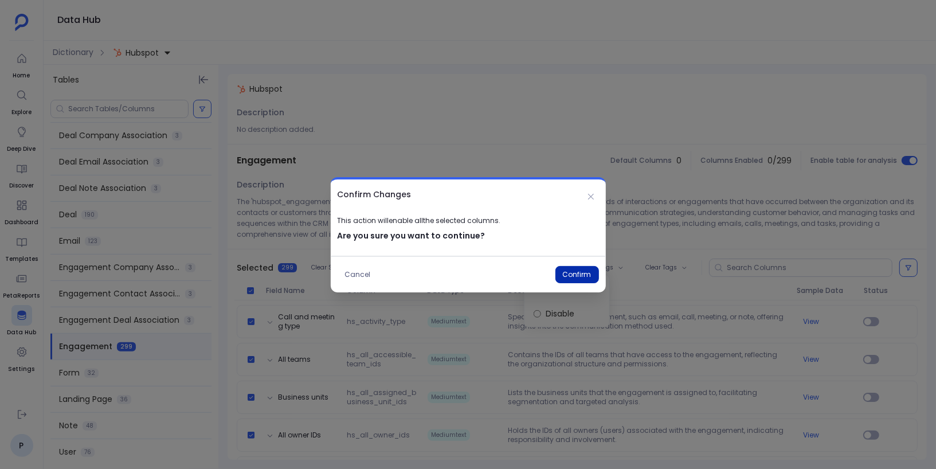
click at [572, 274] on button "Confirm" at bounding box center [577, 274] width 44 height 17
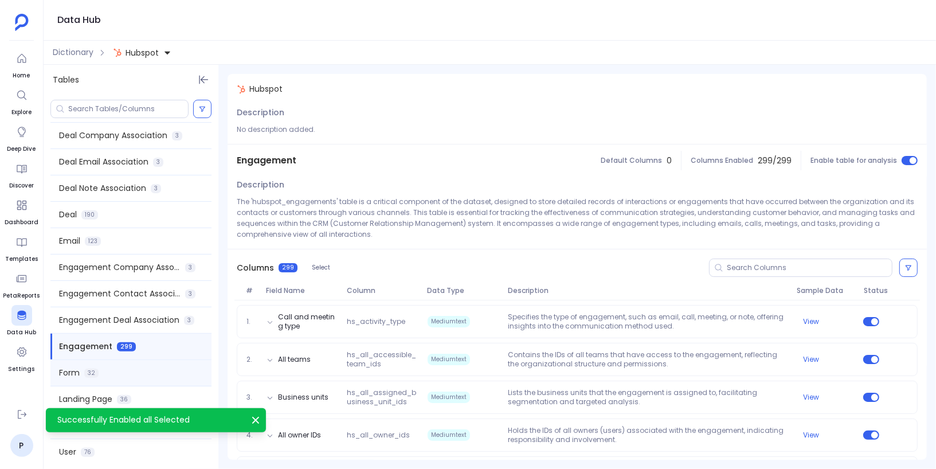
click at [148, 366] on div "Form 32" at bounding box center [130, 373] width 161 height 26
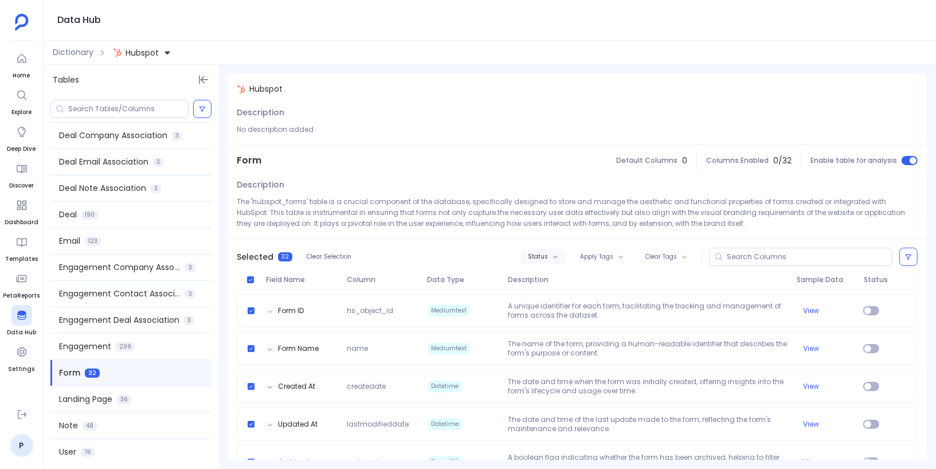
click at [541, 257] on span "Status" at bounding box center [538, 256] width 20 height 7
click at [557, 273] on label "Enable" at bounding box center [566, 277] width 85 height 26
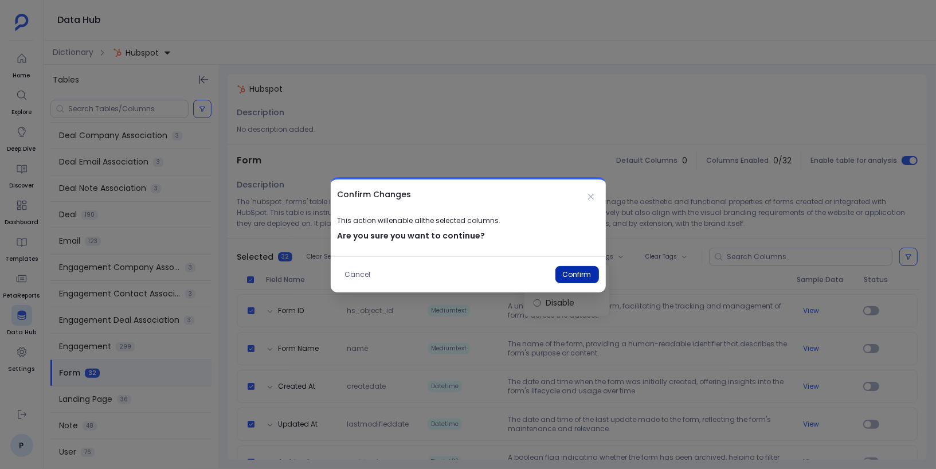
click at [576, 274] on button "Confirm" at bounding box center [577, 274] width 44 height 17
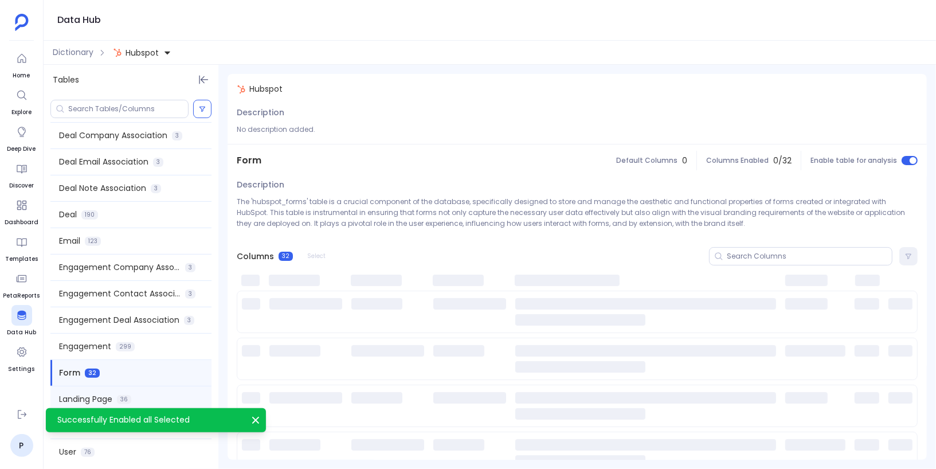
click at [152, 401] on div "Landing Page 36" at bounding box center [130, 399] width 161 height 26
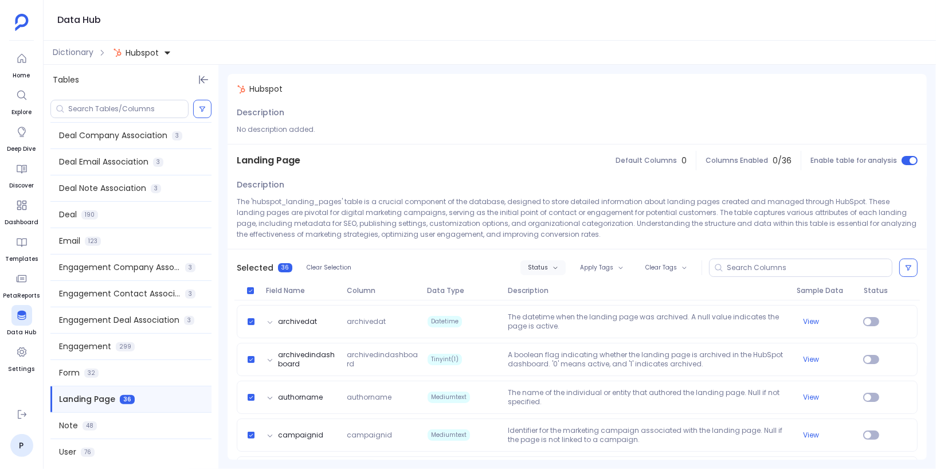
click at [545, 267] on span "Status" at bounding box center [538, 267] width 20 height 7
click at [555, 284] on label "Enable" at bounding box center [566, 288] width 85 height 26
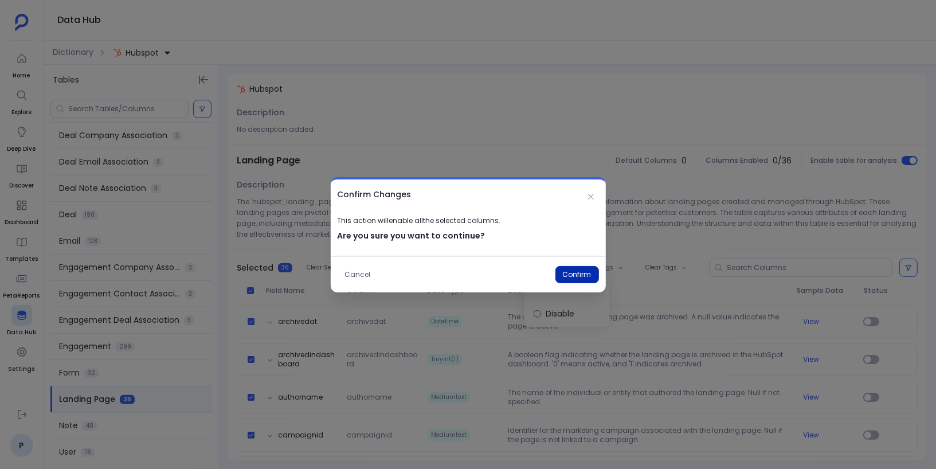
click at [576, 273] on button "Confirm" at bounding box center [577, 274] width 44 height 17
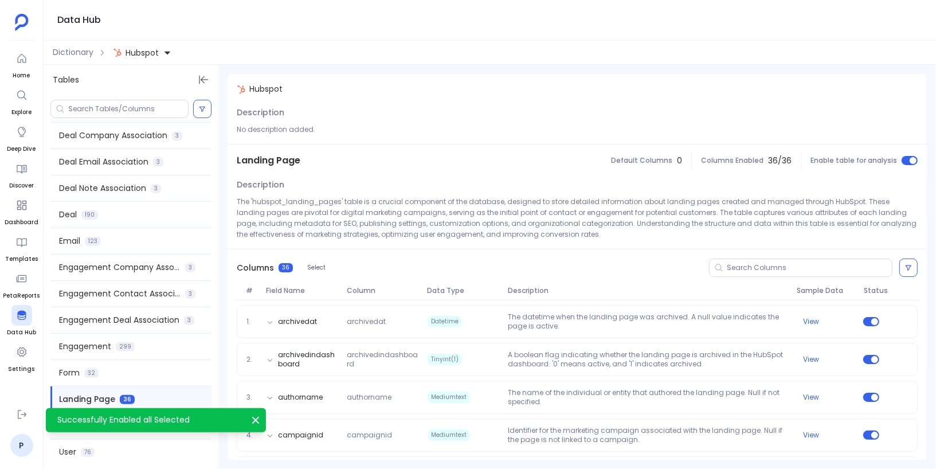
click at [255, 420] on icon "Successfully Enabled all Selected" at bounding box center [255, 420] width 7 height 7
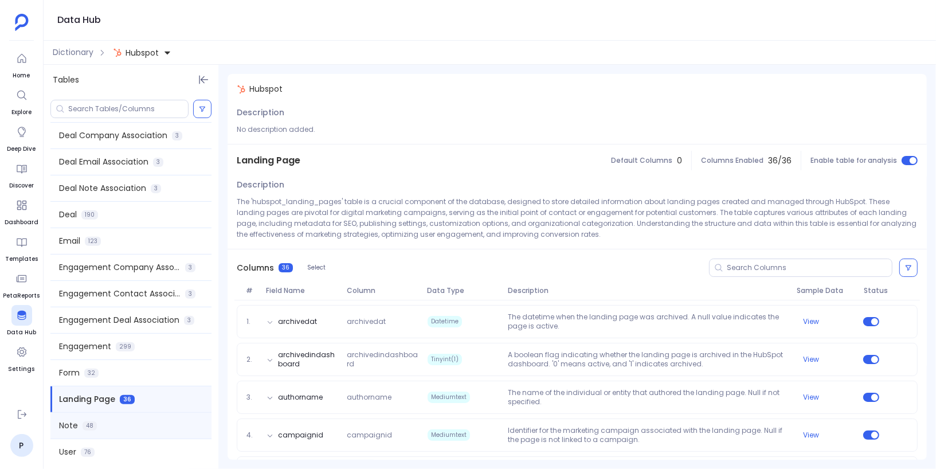
click at [135, 427] on div "Note 48" at bounding box center [130, 426] width 161 height 26
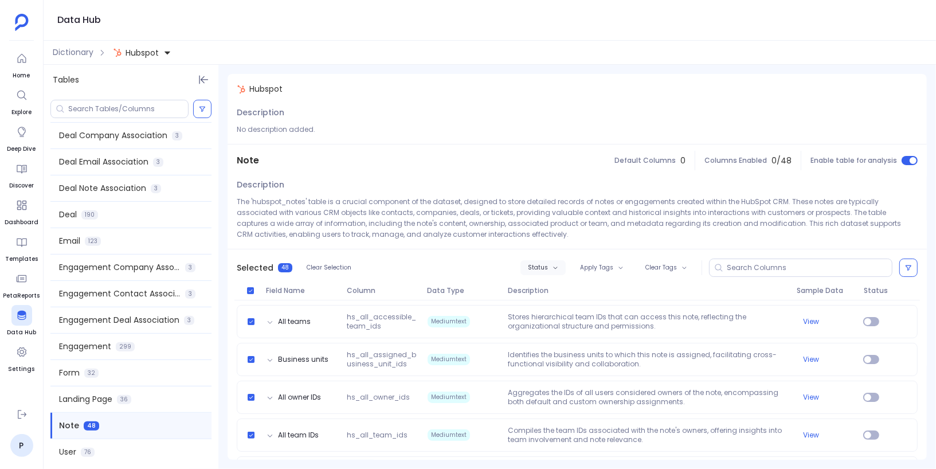
click at [532, 265] on span "Status" at bounding box center [538, 267] width 20 height 7
click at [556, 285] on label "Enable" at bounding box center [566, 288] width 85 height 26
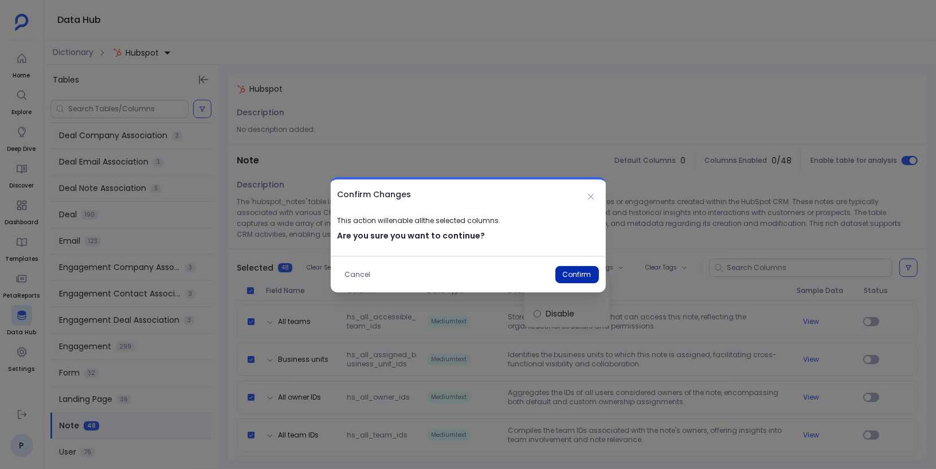
click at [577, 273] on button "Confirm" at bounding box center [577, 274] width 44 height 17
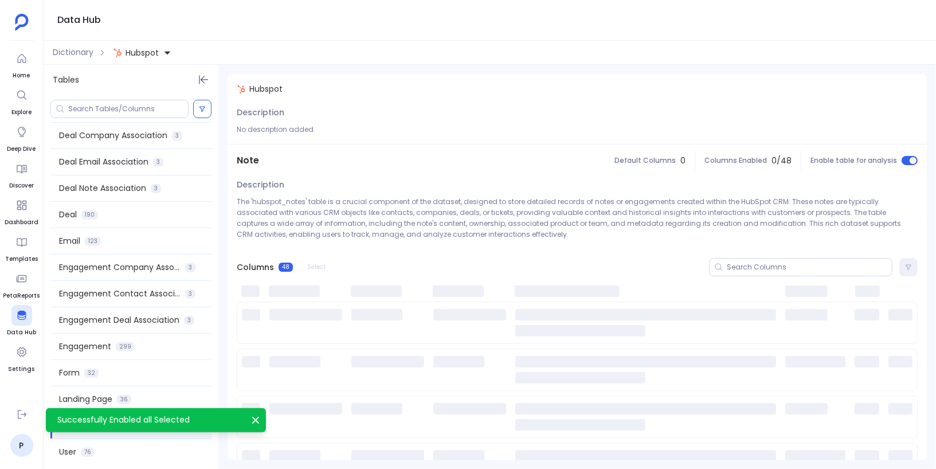
click at [125, 454] on div "User 76" at bounding box center [130, 452] width 161 height 26
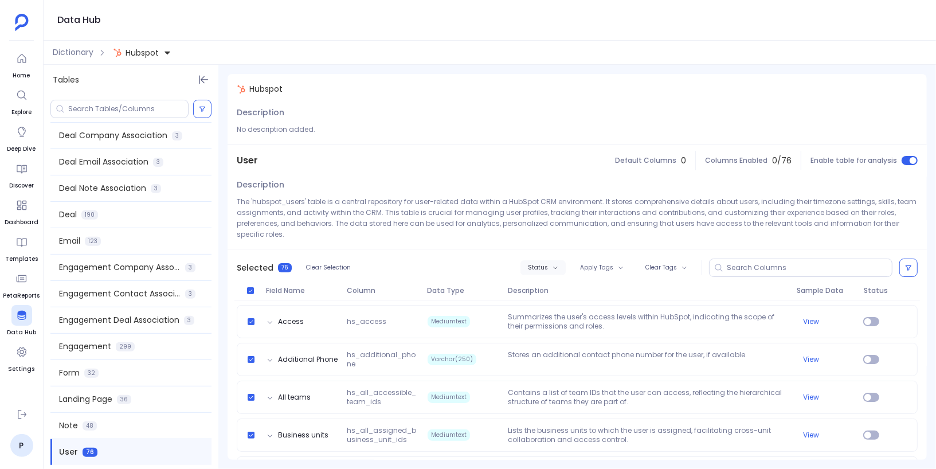
click at [540, 267] on span "Status" at bounding box center [538, 267] width 20 height 7
click at [557, 288] on label "Enable" at bounding box center [566, 288] width 85 height 26
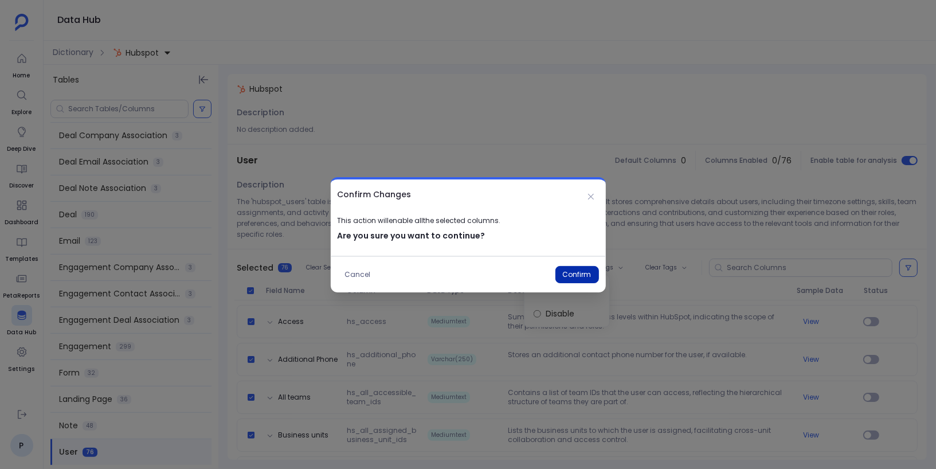
click at [583, 273] on button "Confirm" at bounding box center [577, 274] width 44 height 17
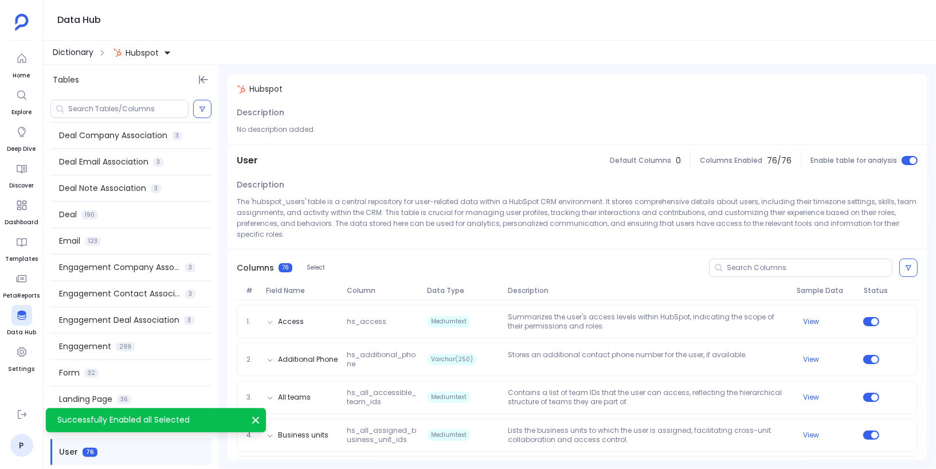
click at [83, 53] on span "Dictionary" at bounding box center [73, 52] width 41 height 12
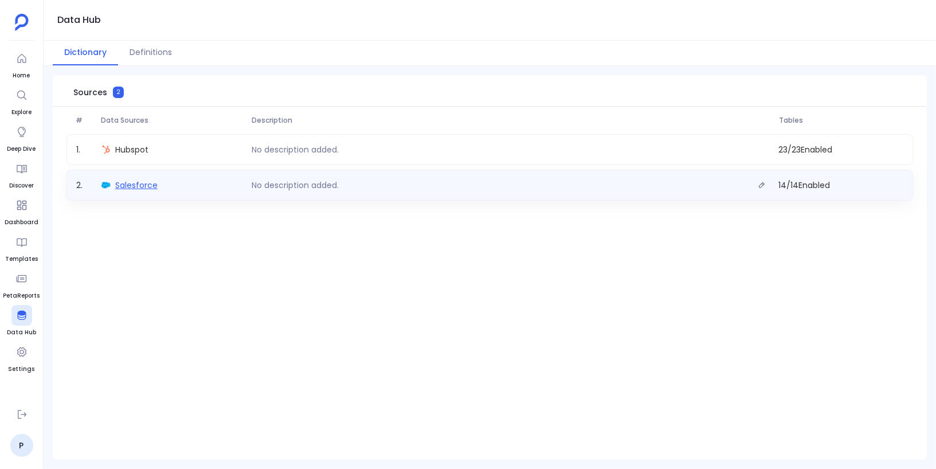
click at [129, 184] on span "Salesforce" at bounding box center [136, 184] width 42 height 11
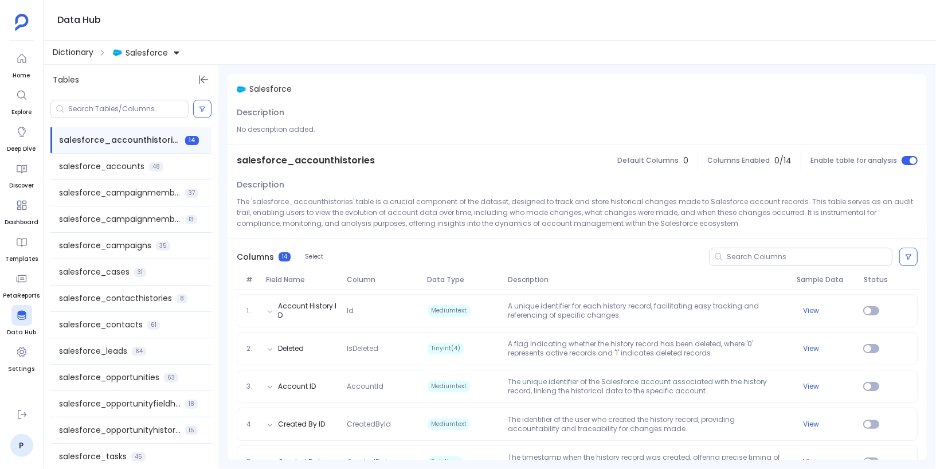
click at [77, 51] on span "Dictionary" at bounding box center [73, 52] width 41 height 12
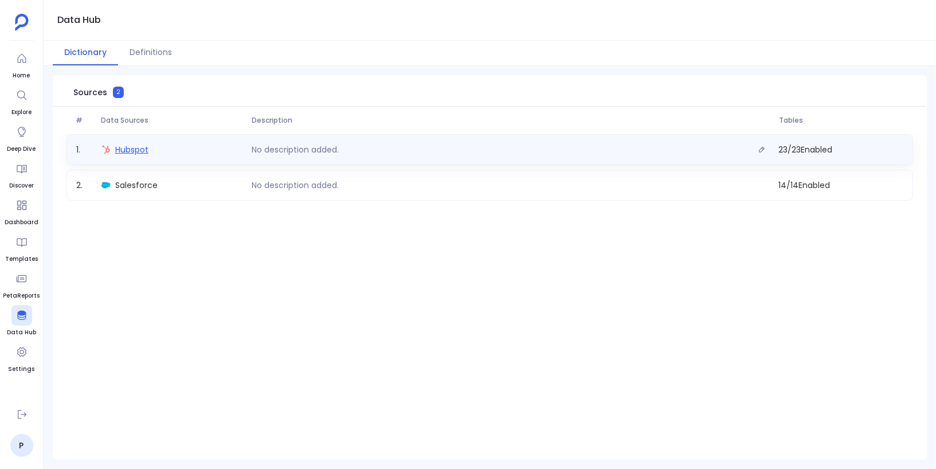
click at [130, 148] on span "Hubspot" at bounding box center [131, 149] width 33 height 11
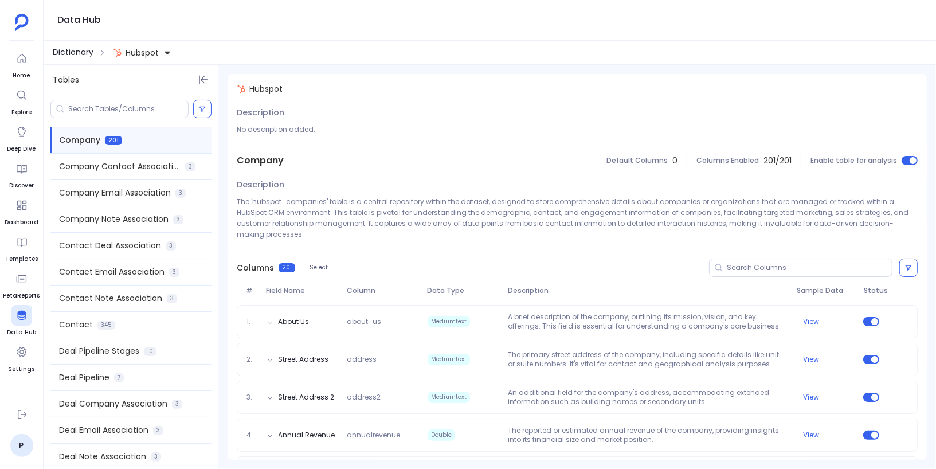
click at [76, 55] on span "Dictionary" at bounding box center [73, 52] width 41 height 12
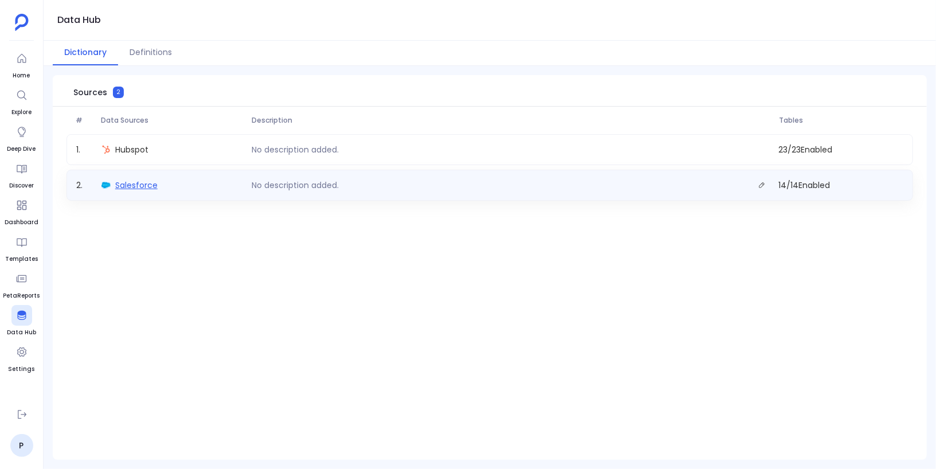
click at [146, 185] on span "Salesforce" at bounding box center [136, 184] width 42 height 11
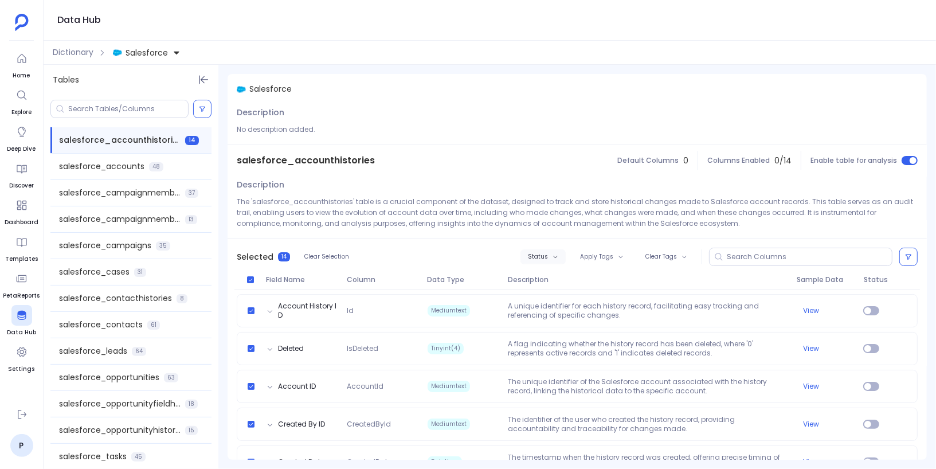
click at [550, 254] on button "Status" at bounding box center [542, 256] width 45 height 15
click at [544, 276] on label "Enable" at bounding box center [566, 277] width 85 height 26
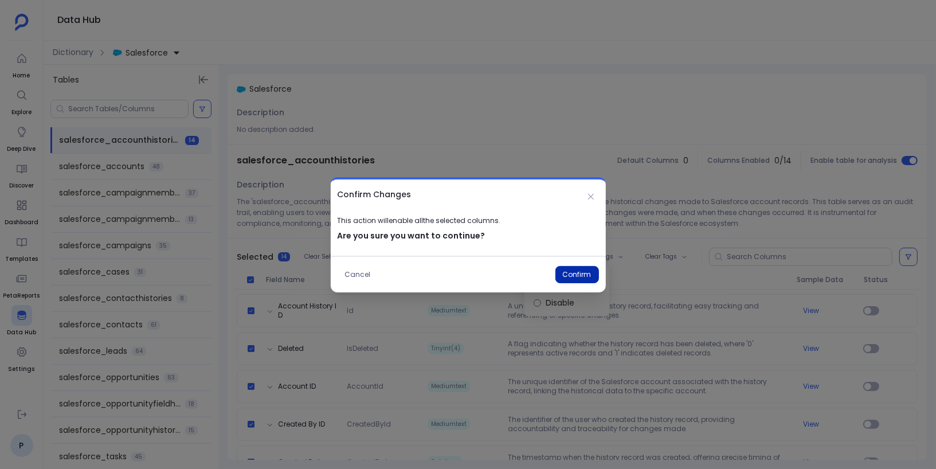
click at [579, 273] on button "Confirm" at bounding box center [577, 274] width 44 height 17
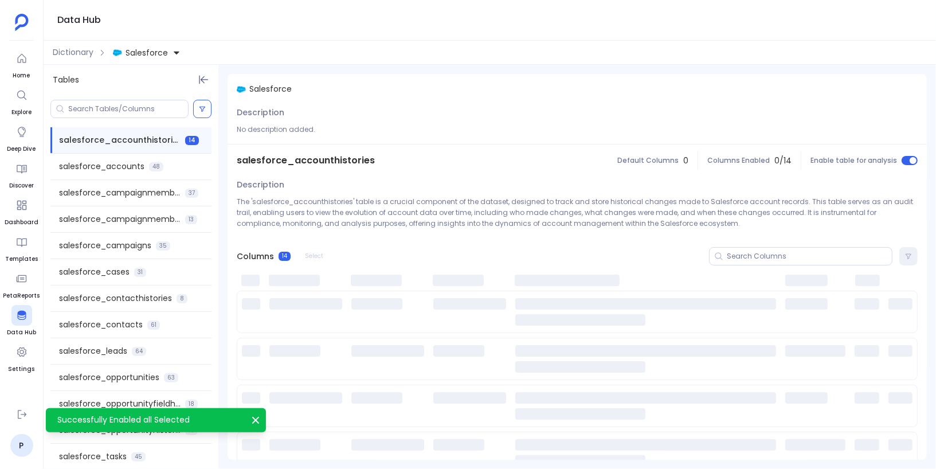
click at [178, 170] on div "salesforce_accounts 48" at bounding box center [130, 167] width 161 height 26
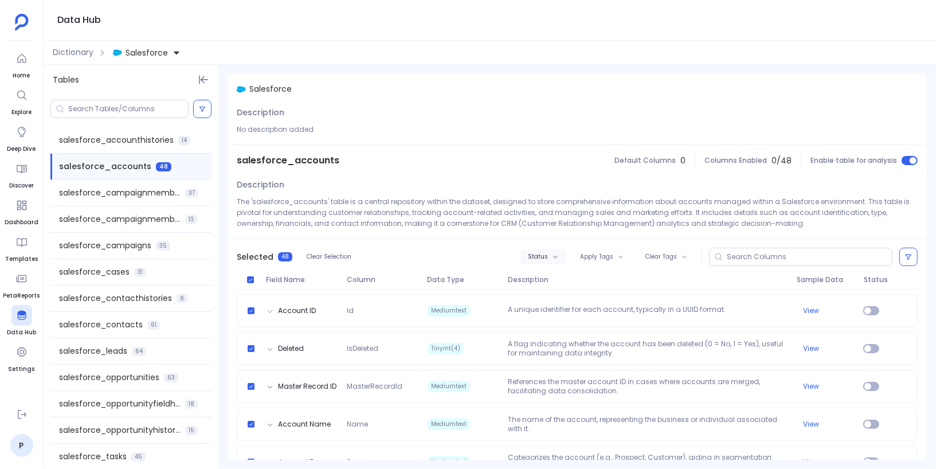
click at [543, 257] on span "Status" at bounding box center [538, 256] width 20 height 7
click at [559, 275] on label "Enable" at bounding box center [566, 277] width 85 height 26
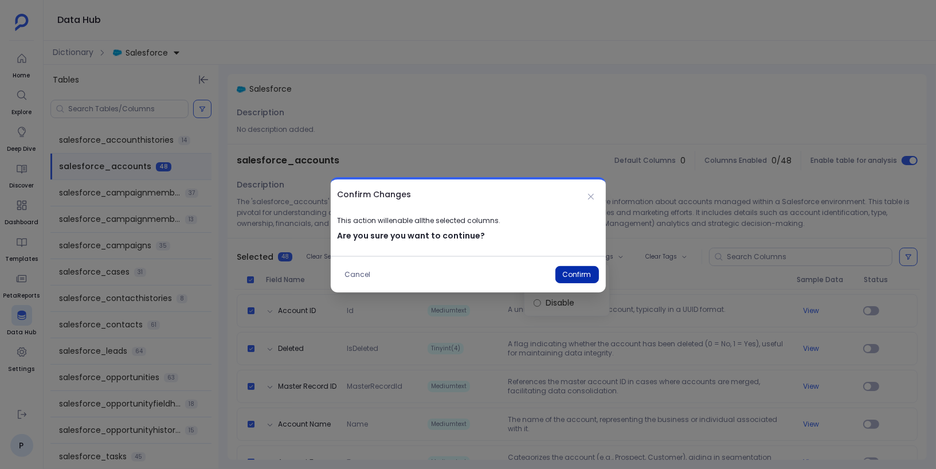
click at [576, 276] on button "Confirm" at bounding box center [577, 274] width 44 height 17
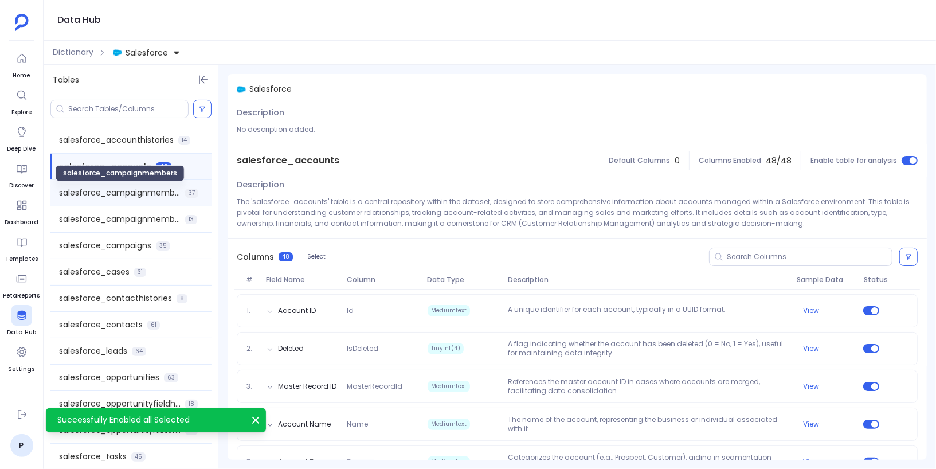
click at [154, 198] on span "salesforce_campaignmembers" at bounding box center [119, 193] width 121 height 12
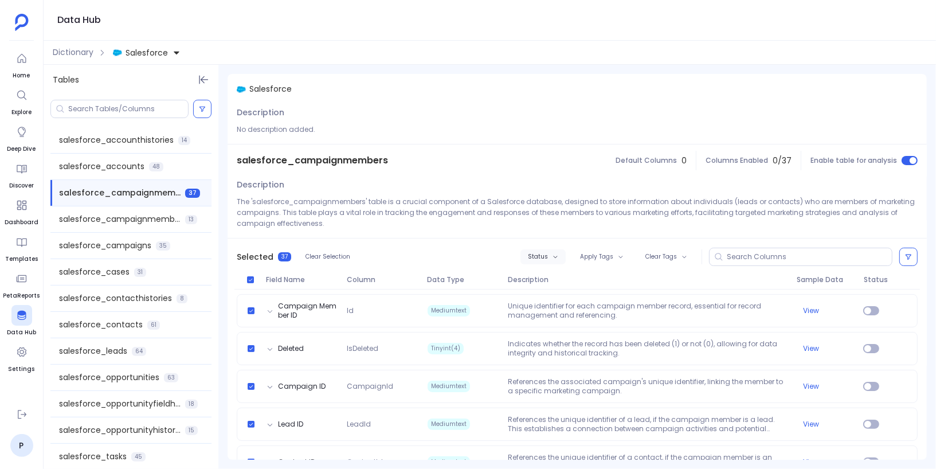
click at [540, 256] on span "Status" at bounding box center [538, 256] width 20 height 7
click at [561, 274] on label "Enable" at bounding box center [566, 277] width 85 height 26
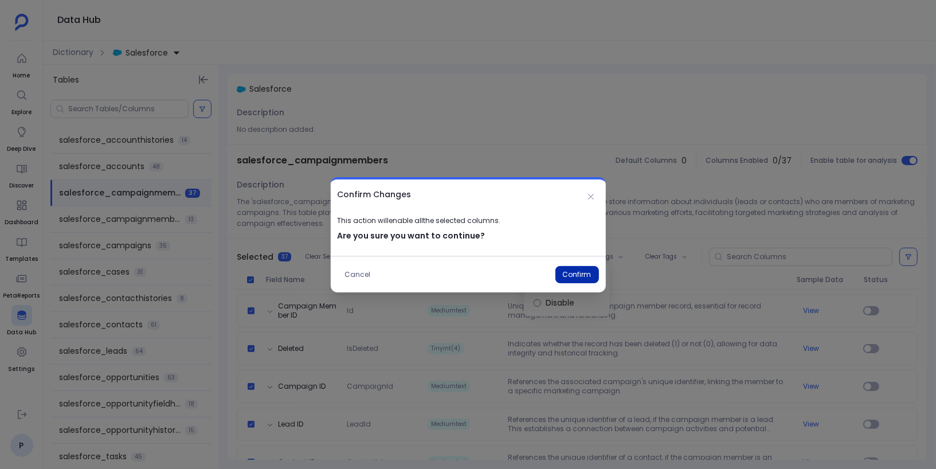
click at [573, 273] on button "Confirm" at bounding box center [577, 274] width 44 height 17
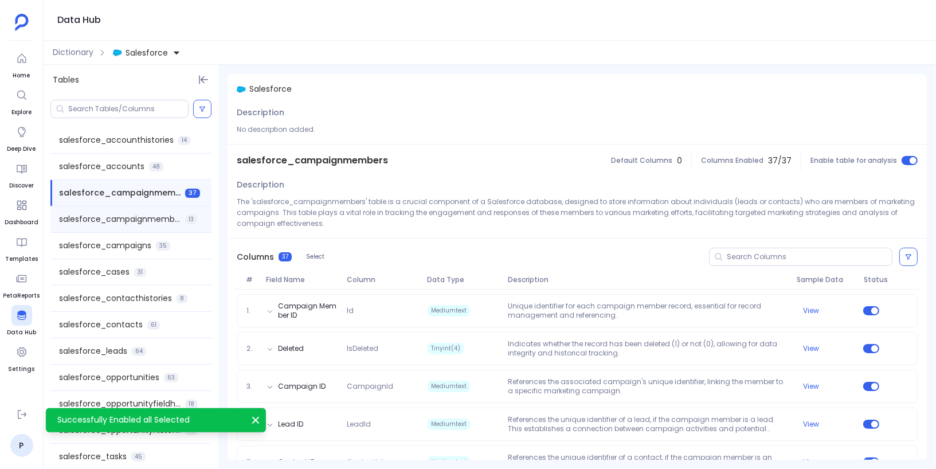
click at [167, 225] on div "salesforce_campaignmemberstatuses 13" at bounding box center [130, 219] width 161 height 26
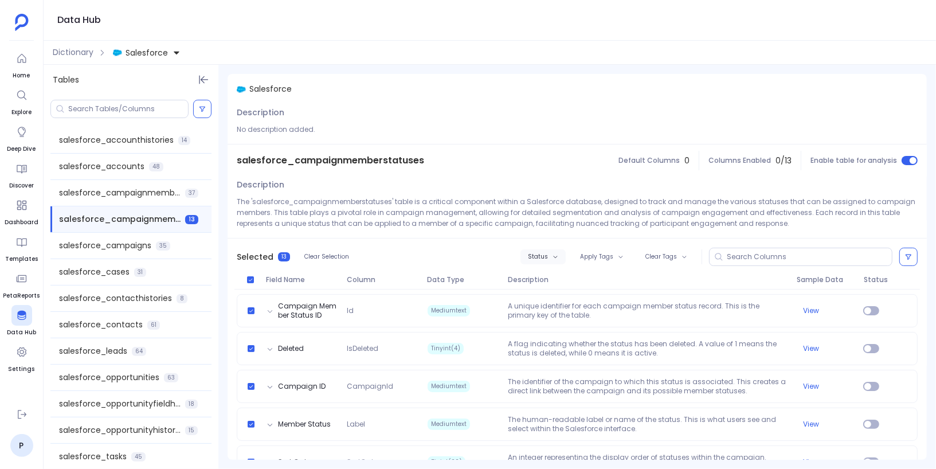
click at [544, 256] on span "Status" at bounding box center [538, 256] width 20 height 7
click at [559, 270] on label "Enable" at bounding box center [566, 277] width 85 height 26
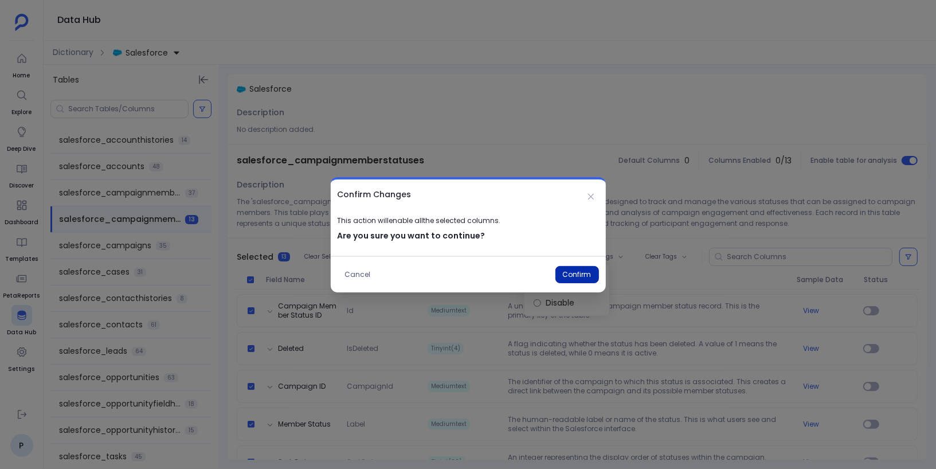
click at [574, 273] on button "Confirm" at bounding box center [577, 274] width 44 height 17
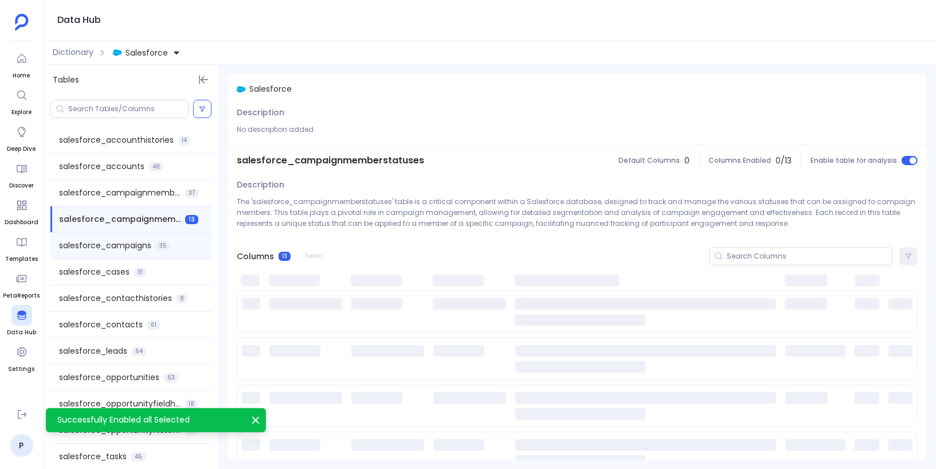
click at [131, 253] on div "salesforce_campaigns 35" at bounding box center [130, 246] width 161 height 26
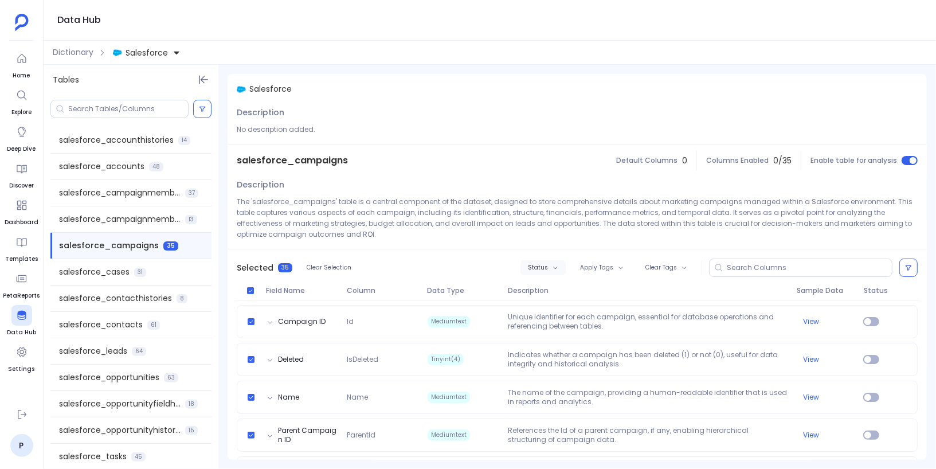
click at [544, 264] on span "Status" at bounding box center [538, 267] width 20 height 7
click at [566, 287] on label "Enable" at bounding box center [566, 288] width 85 height 26
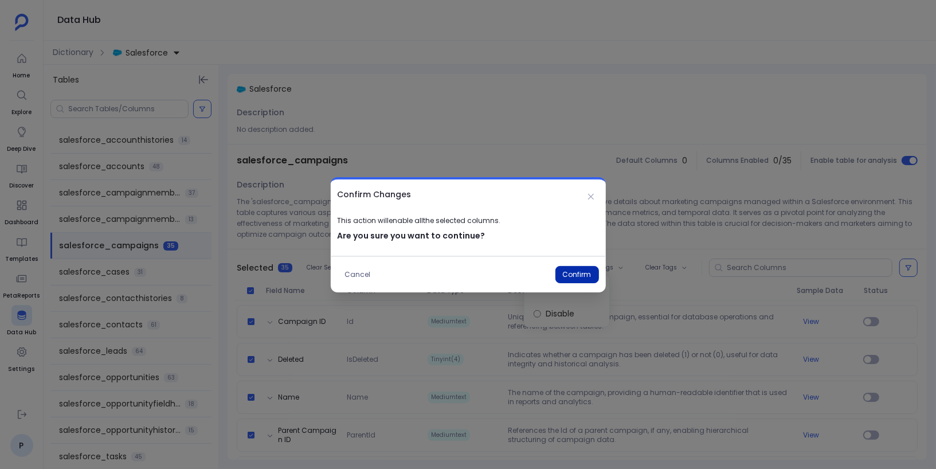
click at [574, 273] on button "Confirm" at bounding box center [577, 274] width 44 height 17
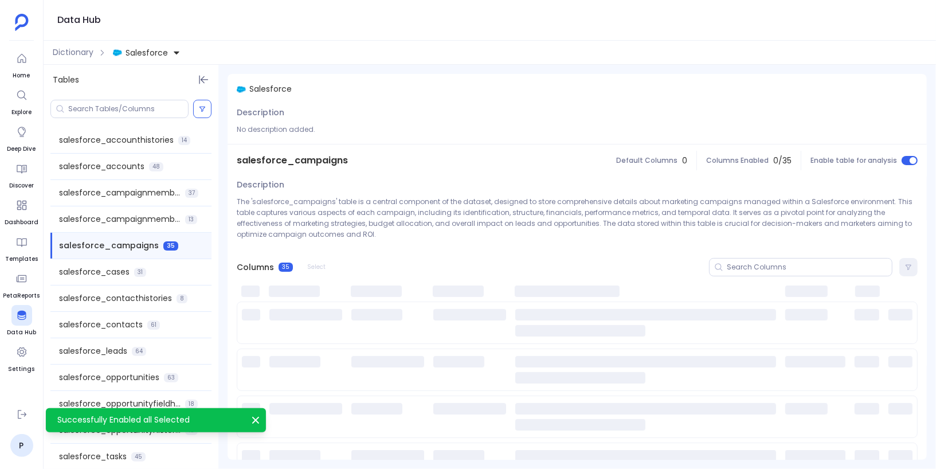
click at [155, 278] on div "salesforce_cases 31" at bounding box center [130, 272] width 161 height 26
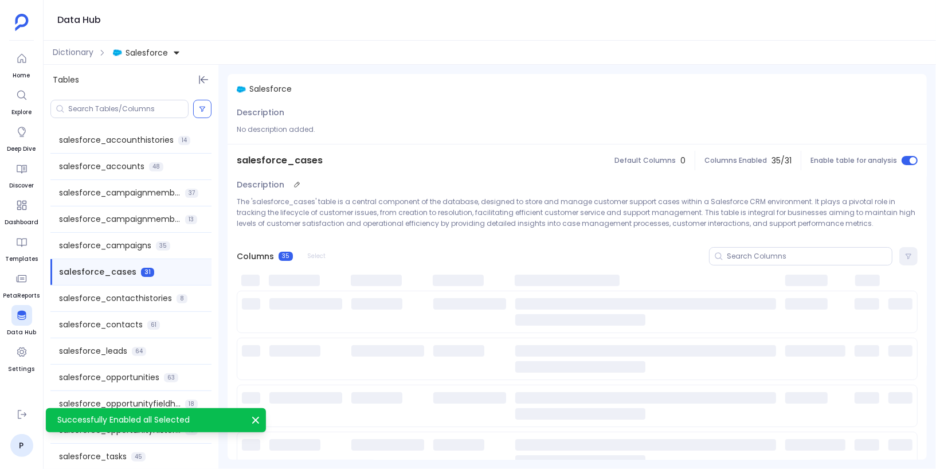
scroll to position [43, 0]
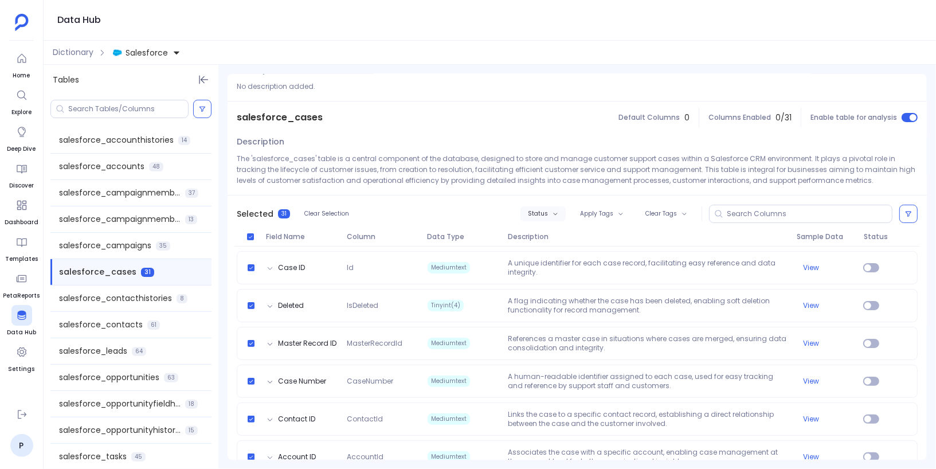
click at [550, 213] on button "Status" at bounding box center [542, 213] width 45 height 15
click at [557, 232] on label "Enable" at bounding box center [566, 234] width 85 height 26
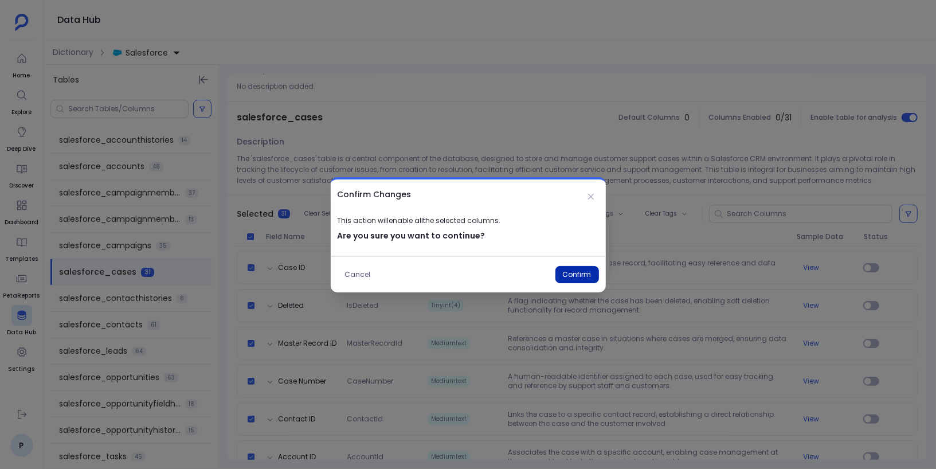
click at [583, 273] on button "Confirm" at bounding box center [577, 274] width 44 height 17
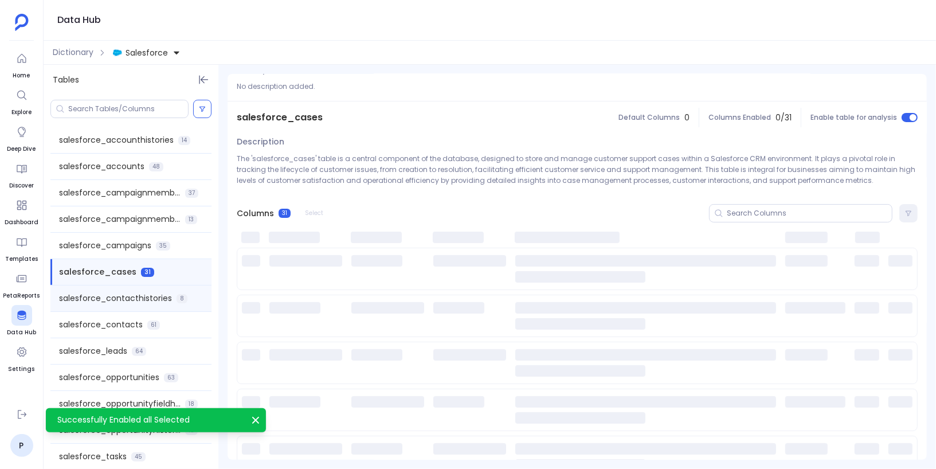
click at [152, 301] on span "salesforce_contacthistories" at bounding box center [115, 298] width 113 height 12
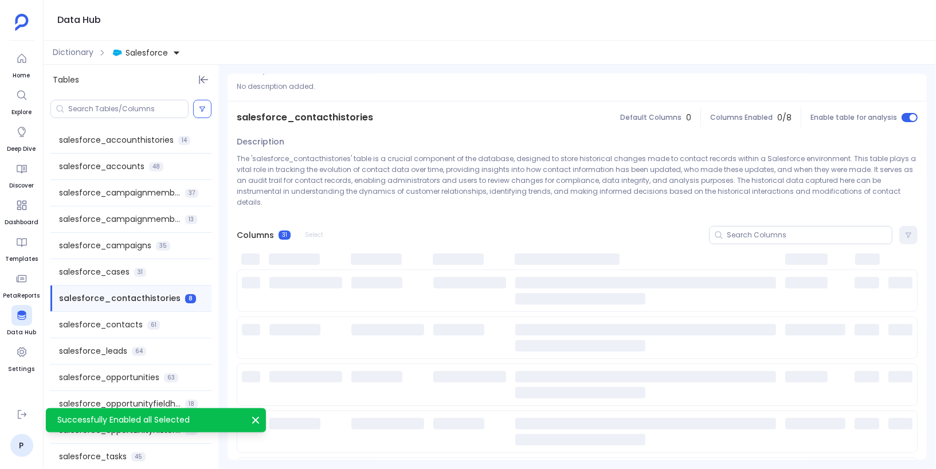
scroll to position [0, 0]
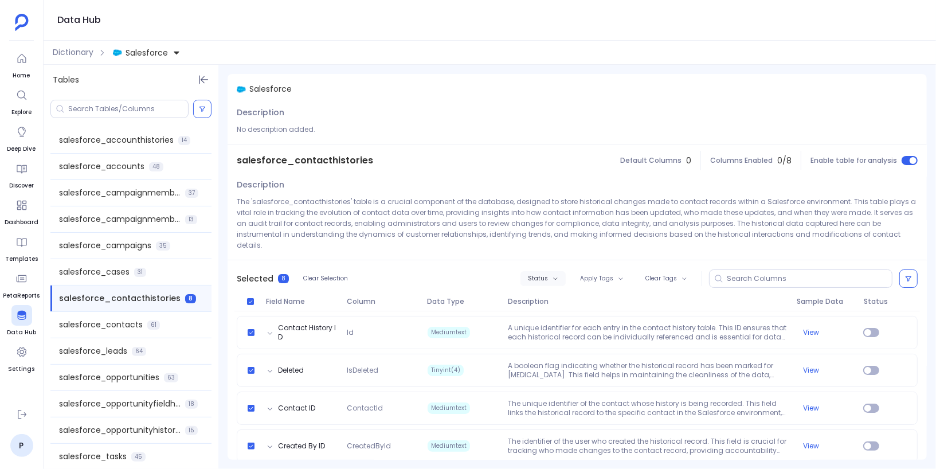
click at [530, 271] on button "Status" at bounding box center [542, 278] width 45 height 15
click at [558, 286] on label "Enable" at bounding box center [566, 288] width 85 height 26
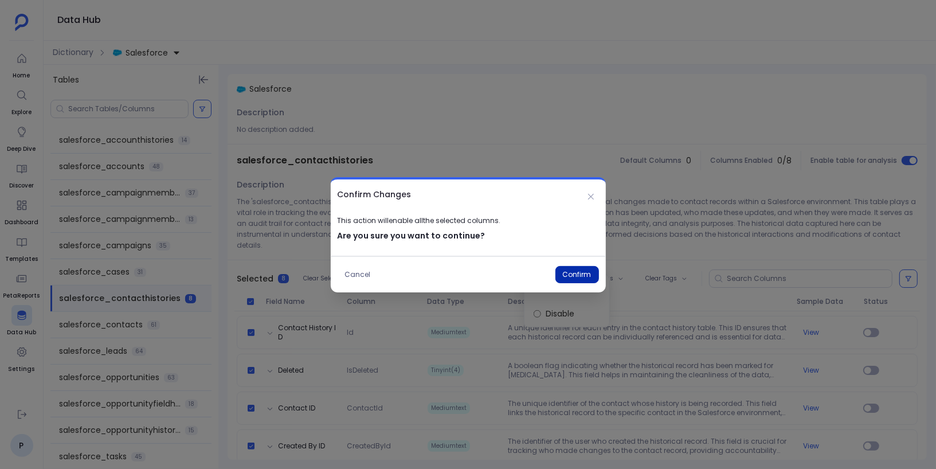
click at [571, 273] on button "Confirm" at bounding box center [577, 274] width 44 height 17
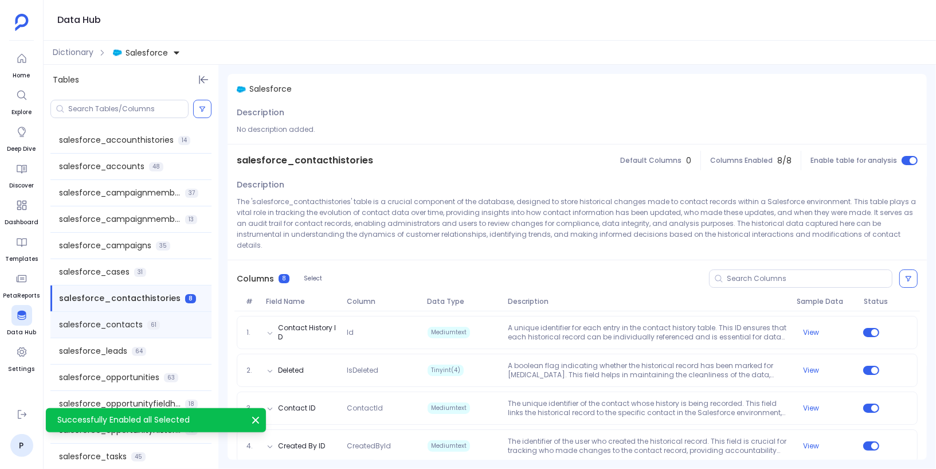
click at [151, 331] on div "salesforce_contacts 61" at bounding box center [130, 325] width 161 height 26
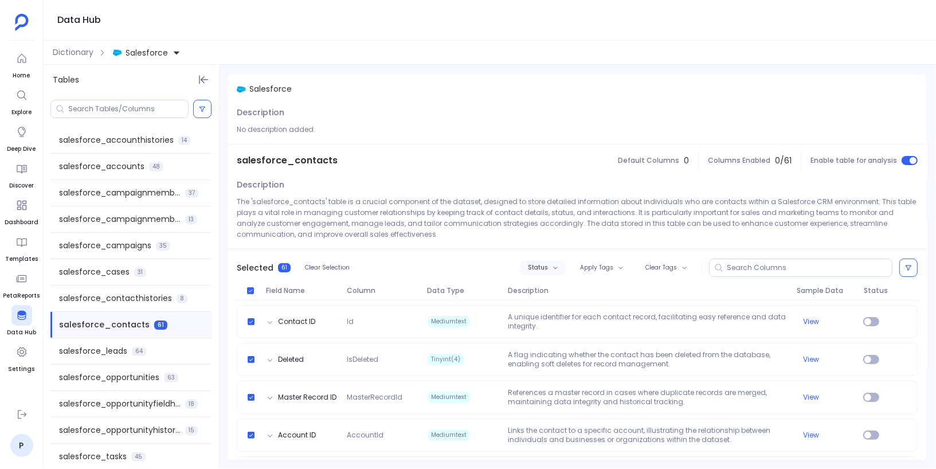
click at [542, 269] on span "Status" at bounding box center [538, 267] width 20 height 7
click at [555, 285] on label "Enable" at bounding box center [566, 288] width 85 height 26
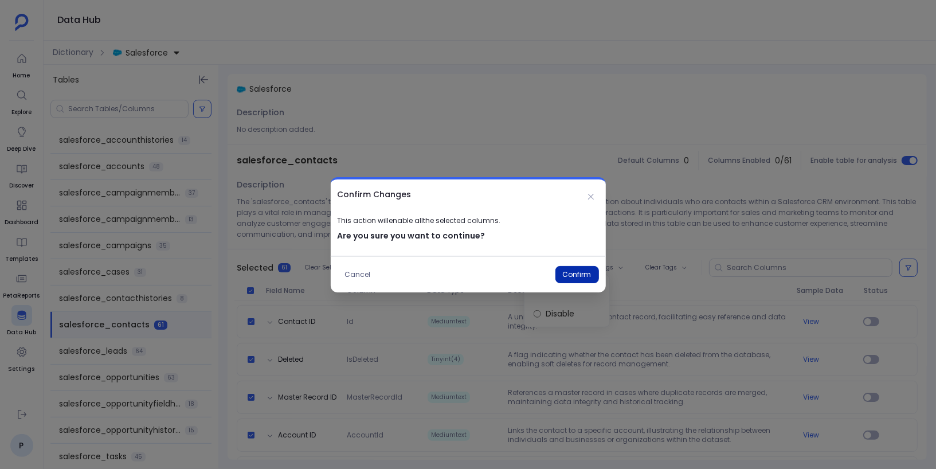
click at [575, 272] on button "Confirm" at bounding box center [577, 274] width 44 height 17
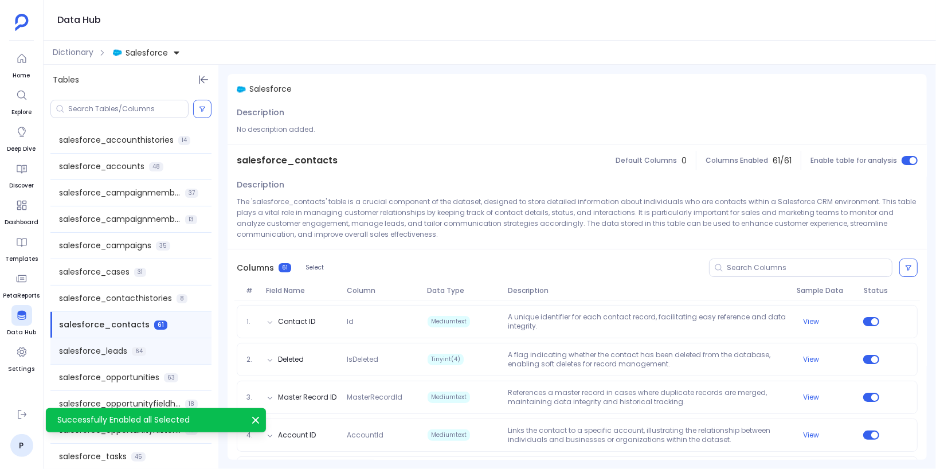
click at [148, 355] on div "salesforce_leads 64" at bounding box center [130, 351] width 161 height 26
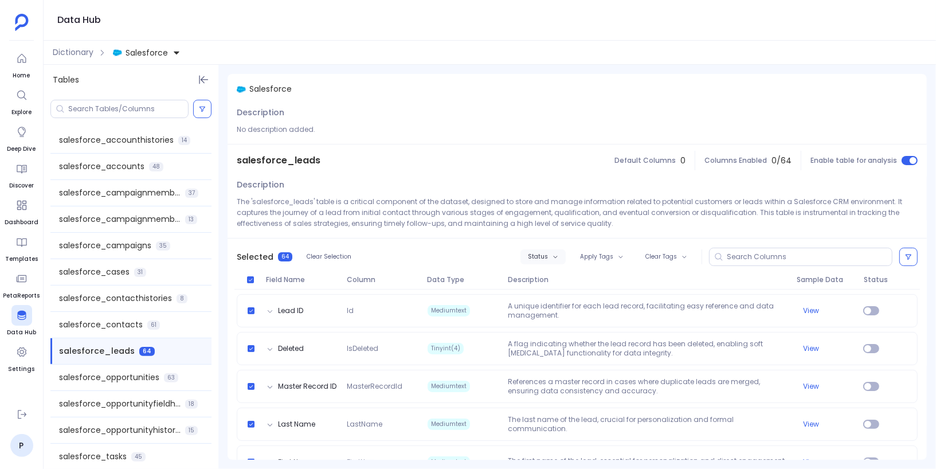
click at [547, 258] on span "Status" at bounding box center [538, 256] width 20 height 7
click at [560, 274] on label "Enable" at bounding box center [566, 277] width 85 height 26
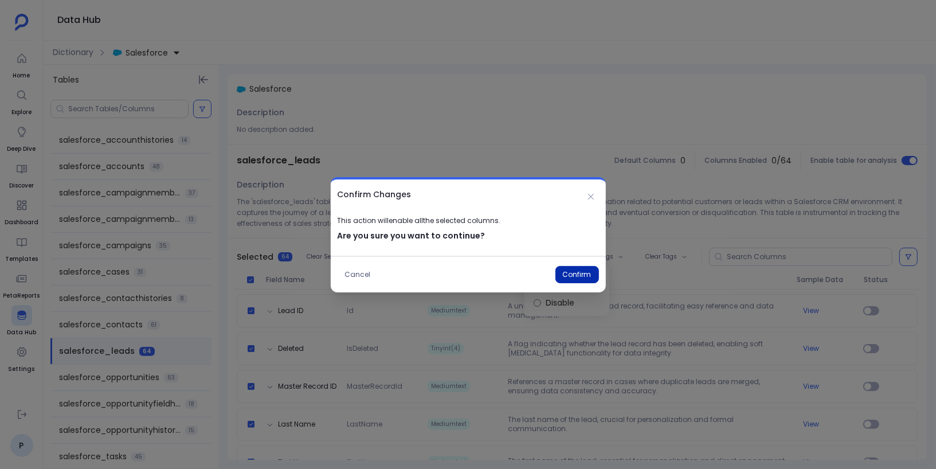
click at [577, 276] on button "Confirm" at bounding box center [577, 274] width 44 height 17
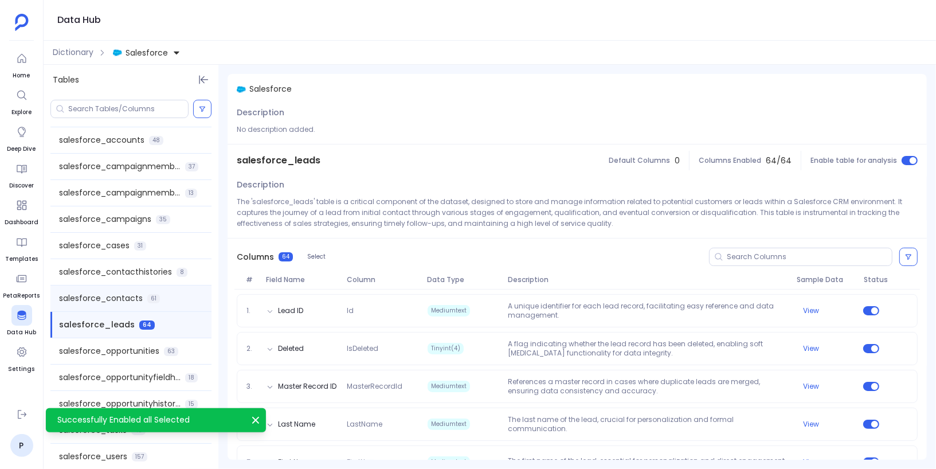
scroll to position [32, 0]
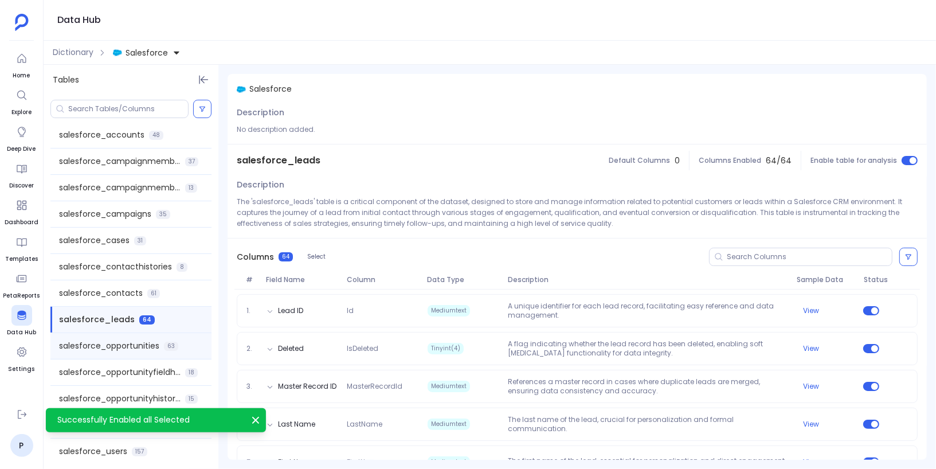
click at [141, 344] on span "salesforce_opportunities" at bounding box center [109, 346] width 100 height 12
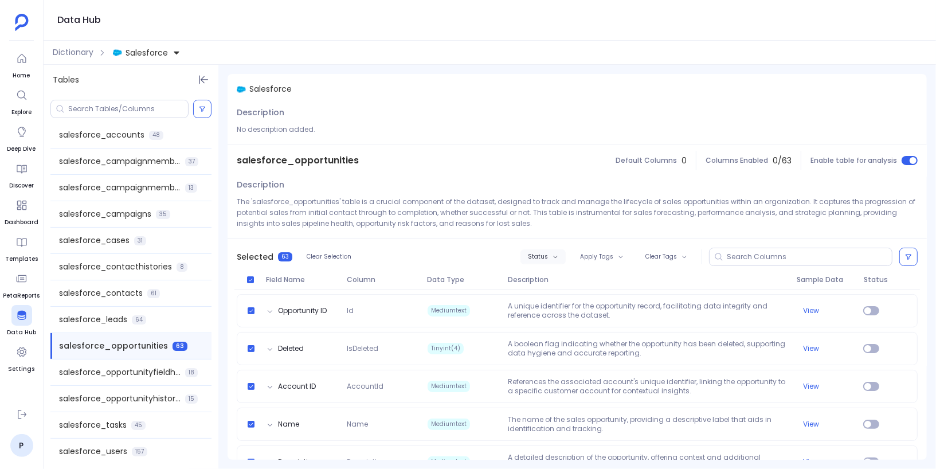
click at [549, 251] on button "Status" at bounding box center [542, 256] width 45 height 15
click at [564, 275] on label "Enable" at bounding box center [566, 277] width 85 height 26
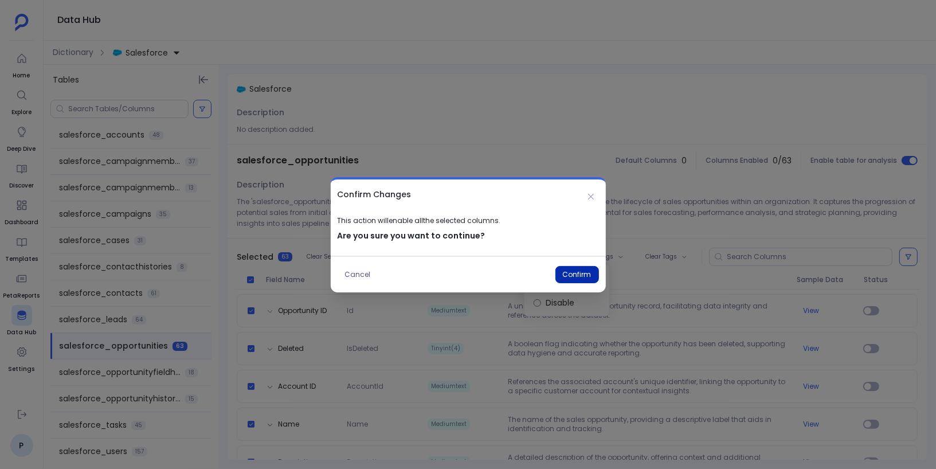
click at [578, 273] on button "Confirm" at bounding box center [577, 274] width 44 height 17
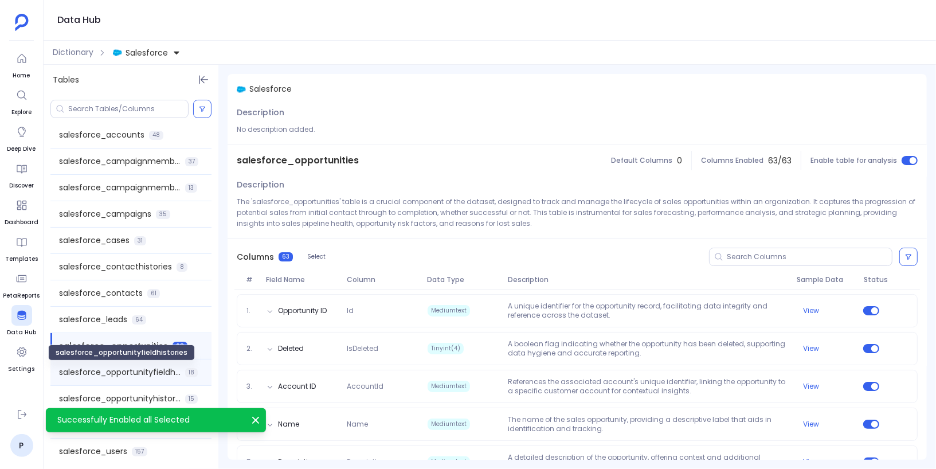
click at [160, 371] on span "salesforce_opportunityfieldhistories" at bounding box center [119, 372] width 121 height 12
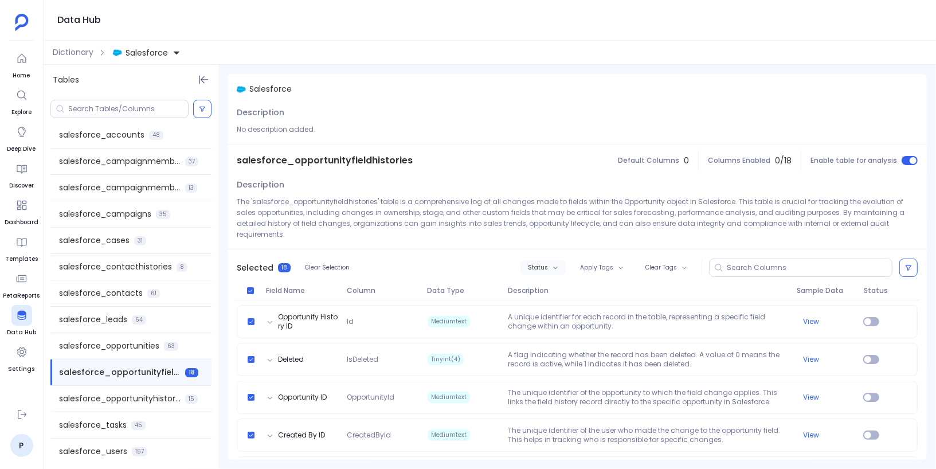
click at [544, 264] on span "Status" at bounding box center [538, 267] width 20 height 7
click at [560, 281] on label "Enable" at bounding box center [566, 277] width 85 height 26
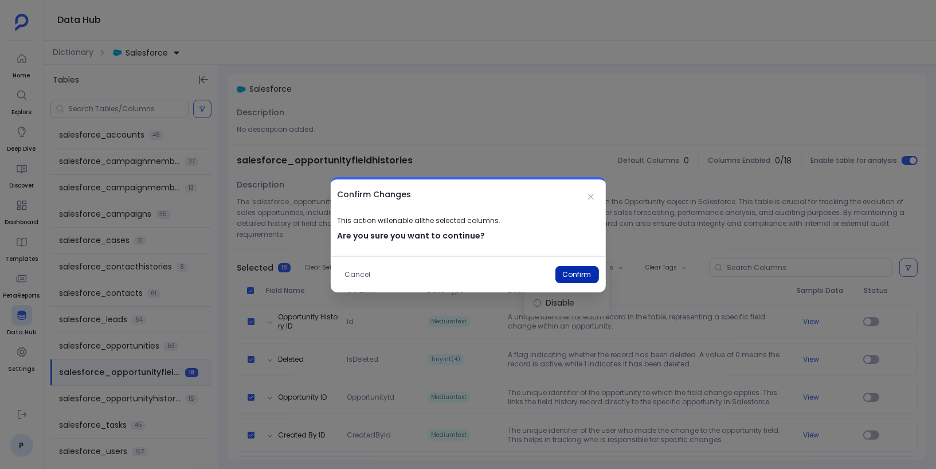
click at [573, 276] on button "Confirm" at bounding box center [577, 274] width 44 height 17
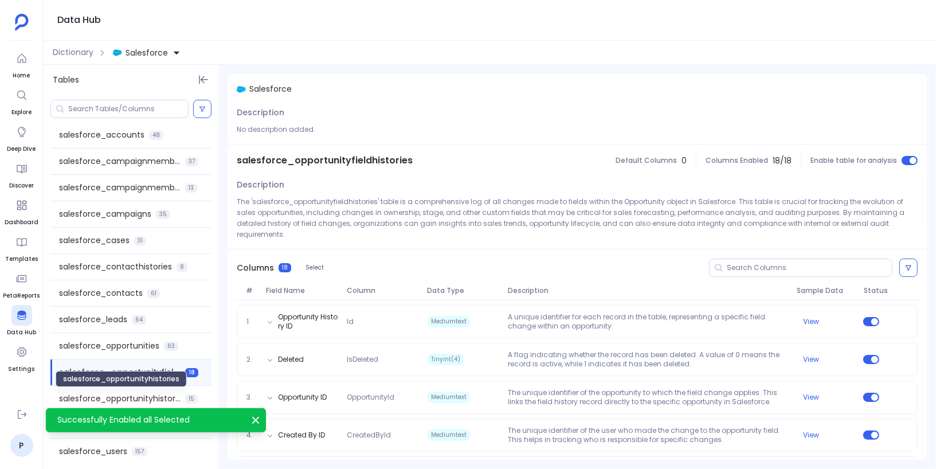
click at [140, 399] on span "salesforce_opportunityhistories" at bounding box center [119, 399] width 121 height 12
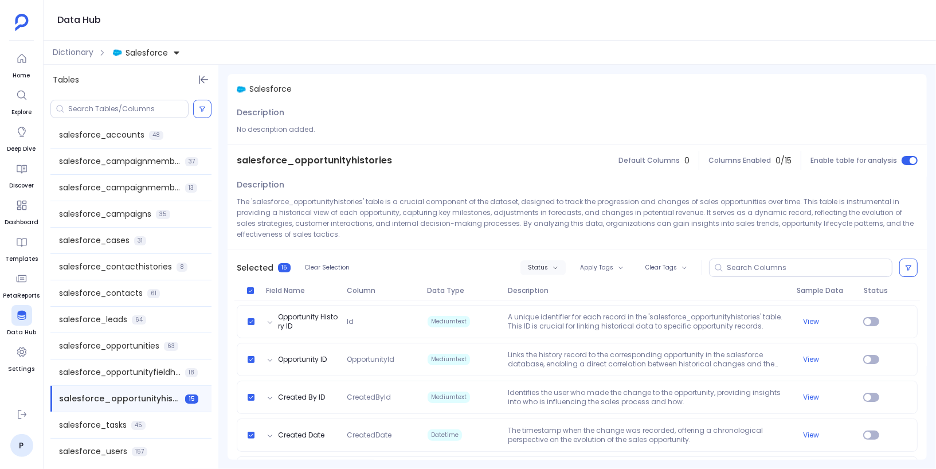
click at [540, 266] on span "Status" at bounding box center [538, 267] width 20 height 7
click at [555, 284] on label "Enable" at bounding box center [566, 288] width 85 height 26
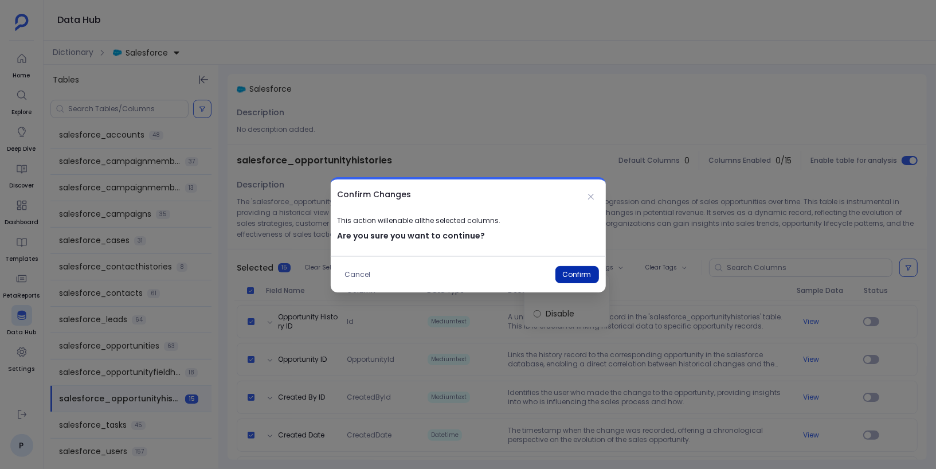
click at [576, 275] on button "Confirm" at bounding box center [577, 274] width 44 height 17
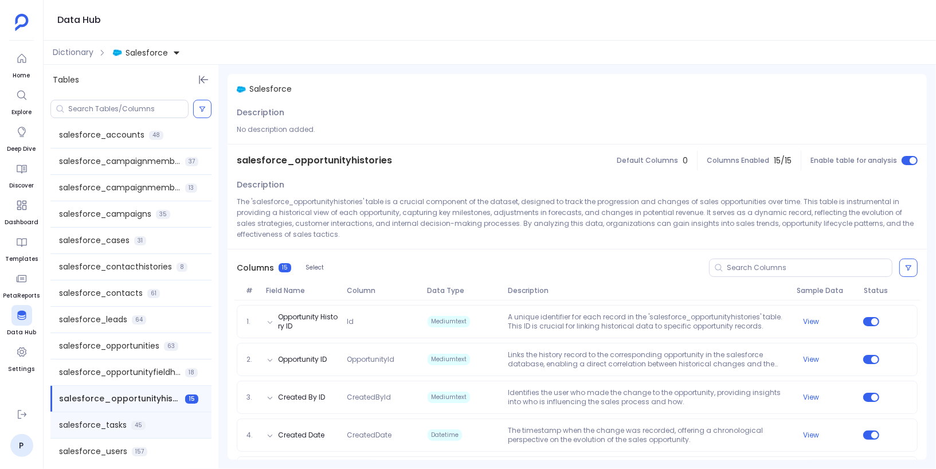
click at [158, 426] on div "salesforce_tasks 45" at bounding box center [130, 425] width 161 height 26
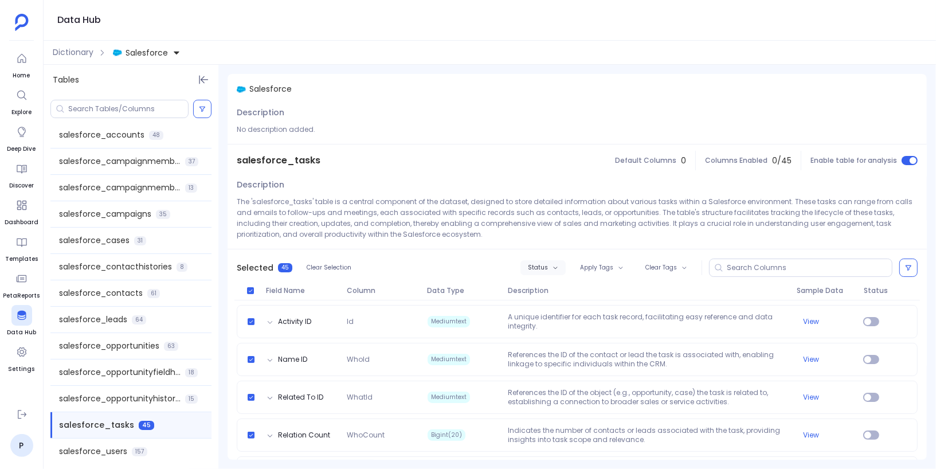
click at [534, 266] on span "Status" at bounding box center [538, 267] width 20 height 7
click at [554, 285] on label "Enable" at bounding box center [566, 288] width 85 height 26
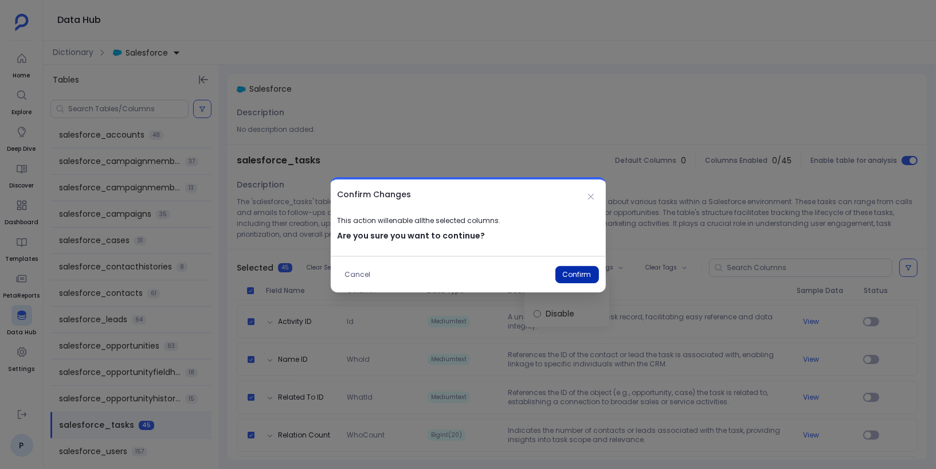
click at [576, 273] on button "Confirm" at bounding box center [577, 274] width 44 height 17
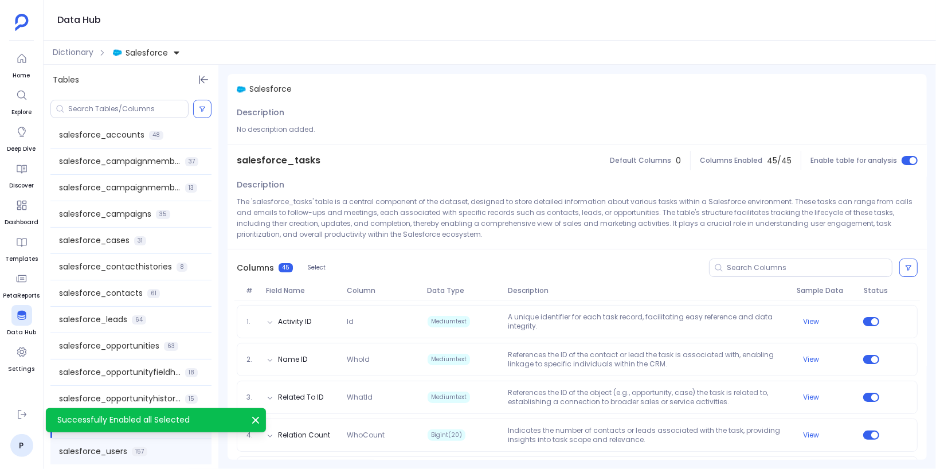
click at [145, 450] on span "157" at bounding box center [139, 451] width 15 height 9
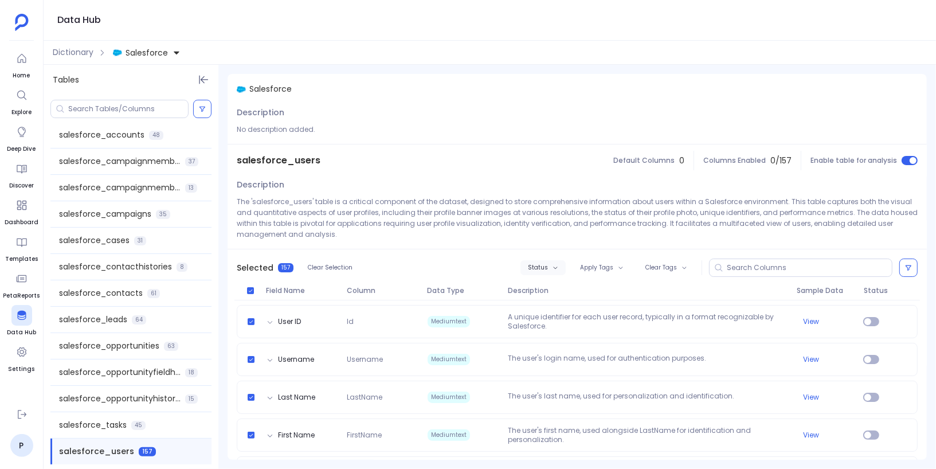
click at [552, 270] on button "Status" at bounding box center [542, 267] width 45 height 15
click at [564, 285] on label "Enable" at bounding box center [566, 288] width 85 height 26
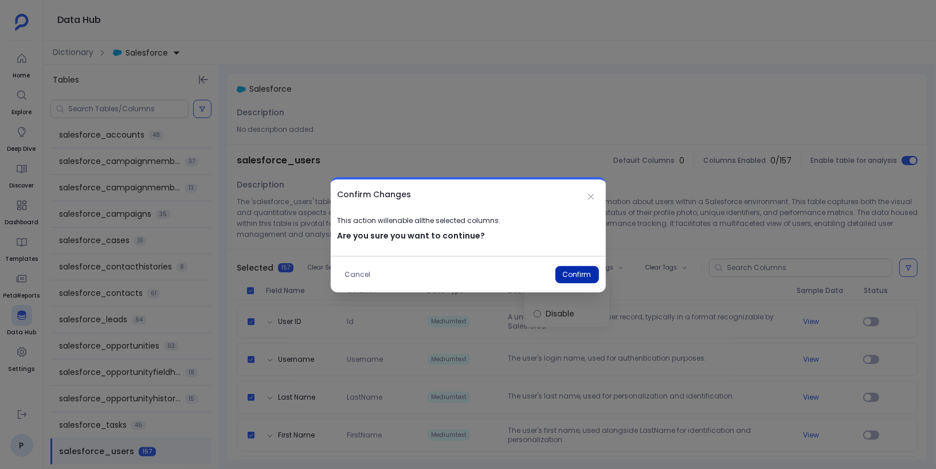
click at [579, 274] on button "Confirm" at bounding box center [577, 274] width 44 height 17
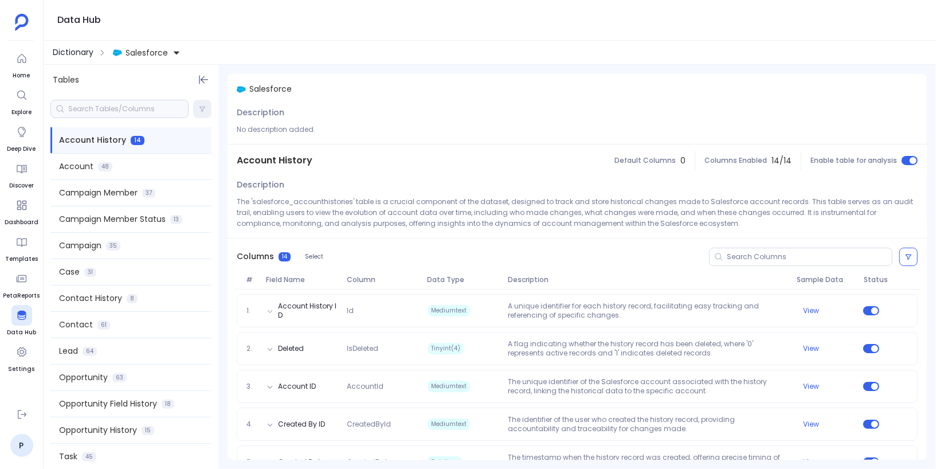
click at [79, 50] on span "Dictionary" at bounding box center [73, 52] width 41 height 12
